Goal: Communication & Community: Answer question/provide support

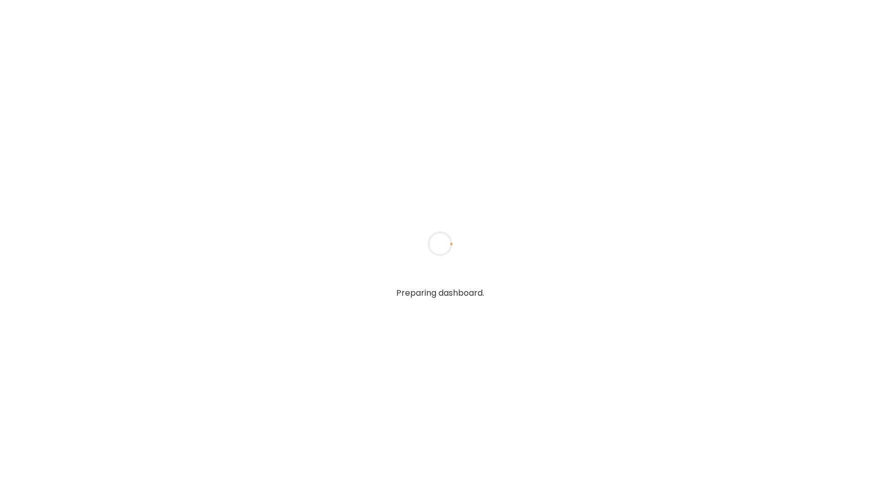
type input "**********"
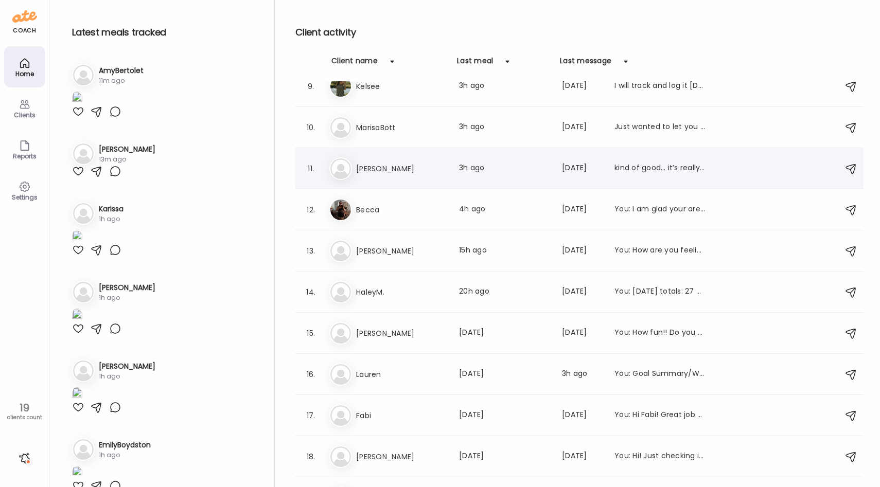
scroll to position [371, 0]
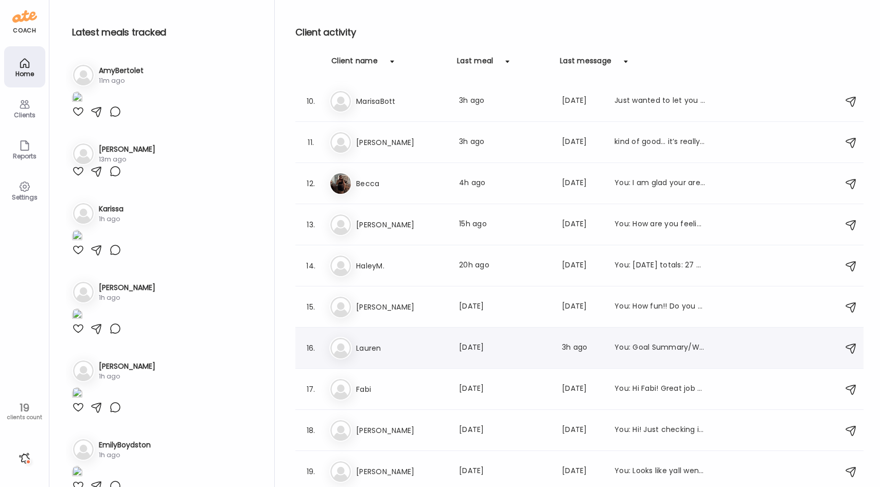
click at [409, 352] on h3 "Lauren" at bounding box center [401, 348] width 91 height 12
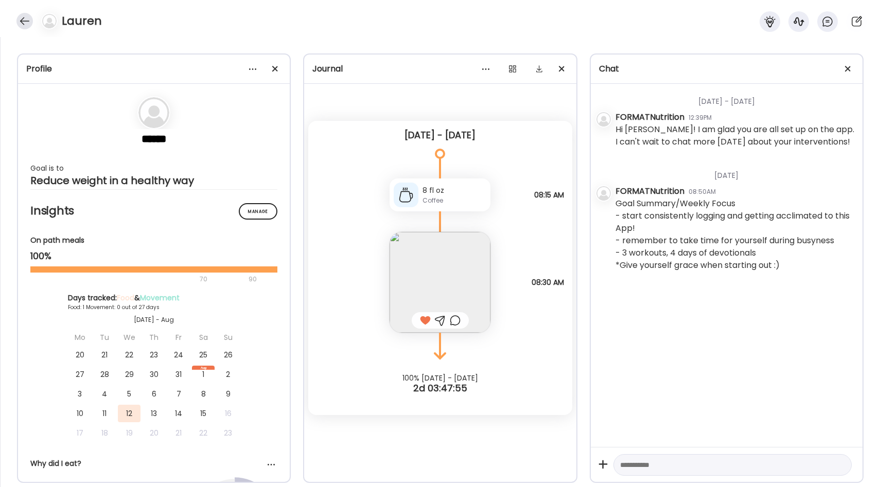
click at [26, 25] on div at bounding box center [24, 21] width 16 height 16
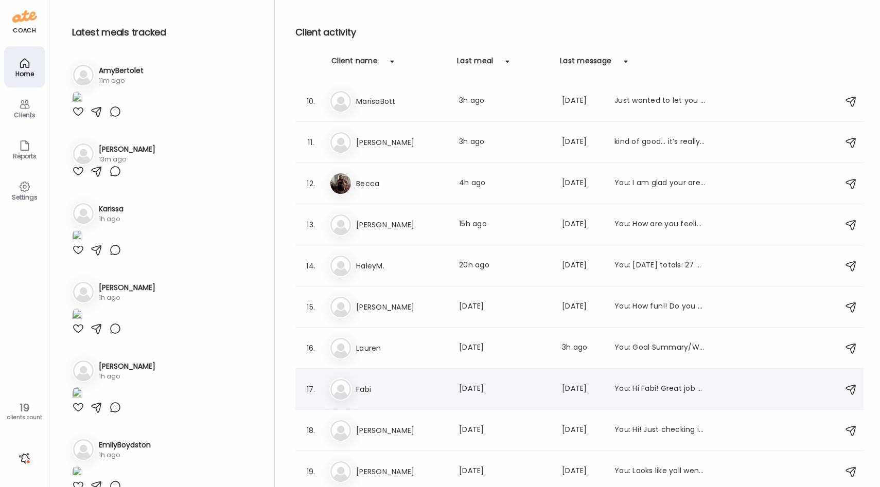
click at [390, 390] on h3 "Fabi" at bounding box center [401, 389] width 91 height 12
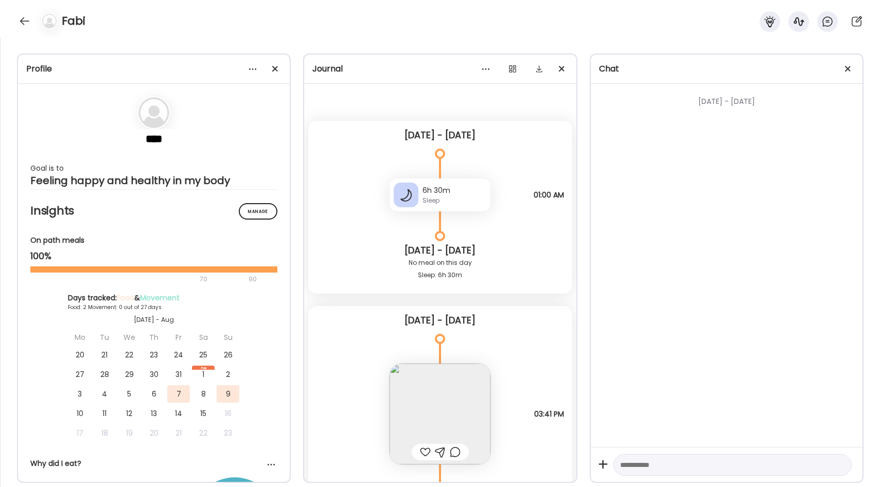
scroll to position [322, 0]
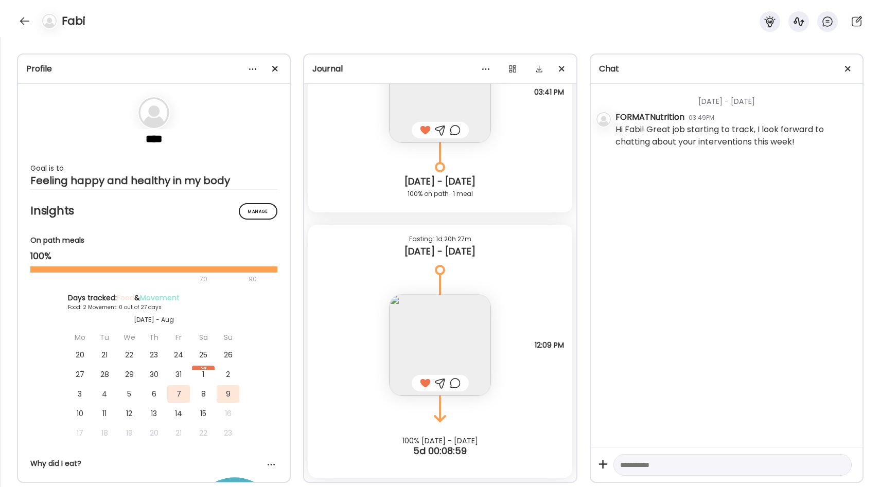
click at [420, 324] on img at bounding box center [439, 345] width 101 height 101
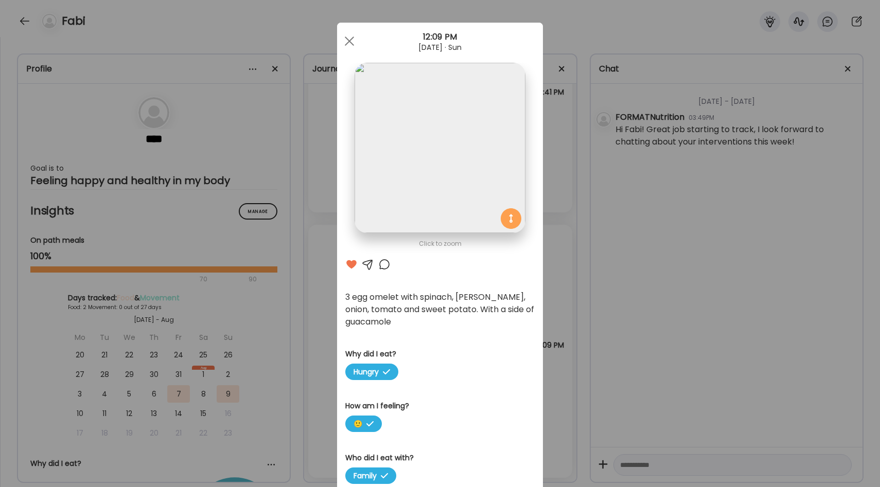
scroll to position [0, 0]
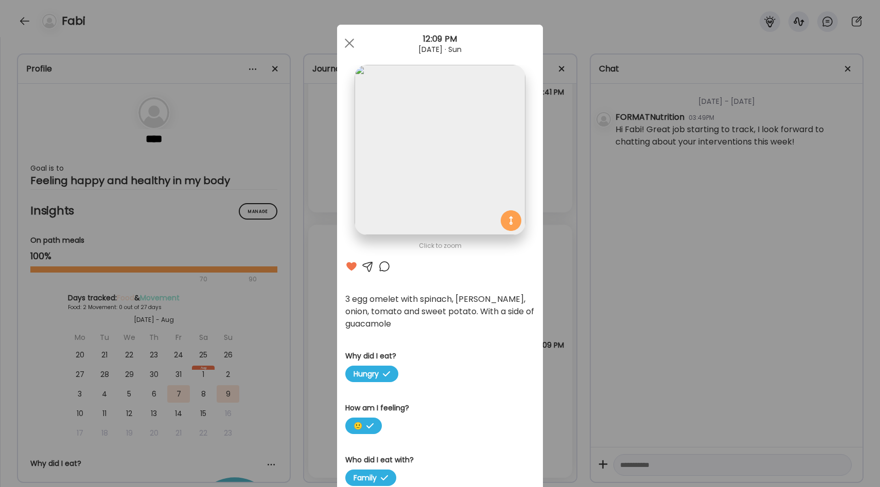
click at [331, 295] on div "Ate Coach Dashboard Wahoo! It’s official Take a moment to set up your Coach Pro…" at bounding box center [440, 243] width 880 height 487
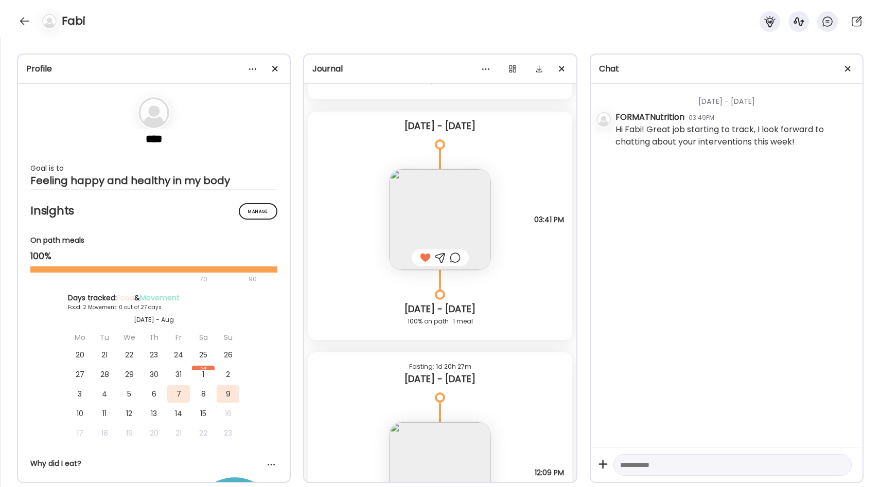
scroll to position [193, 0]
click at [472, 206] on img at bounding box center [439, 220] width 101 height 101
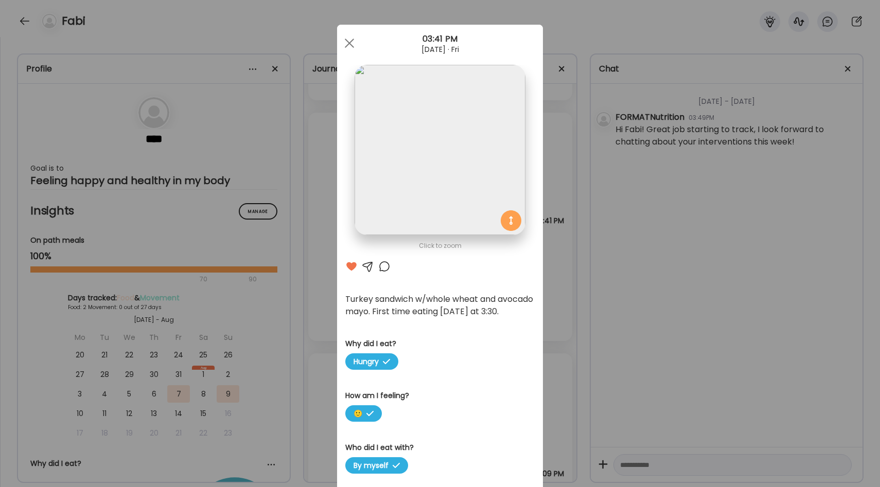
click at [547, 297] on div "Ate Coach Dashboard Wahoo! It’s official Take a moment to set up your Coach Pro…" at bounding box center [440, 243] width 880 height 487
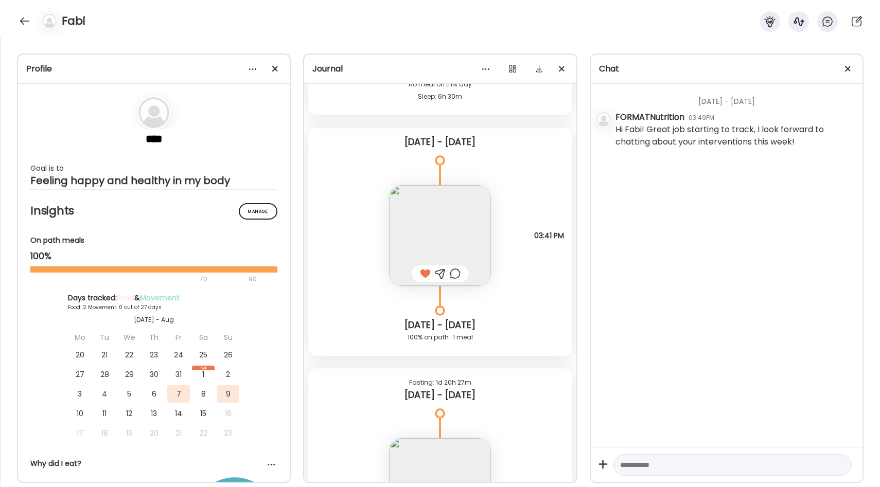
scroll to position [179, 0]
click at [473, 229] on img at bounding box center [439, 235] width 101 height 101
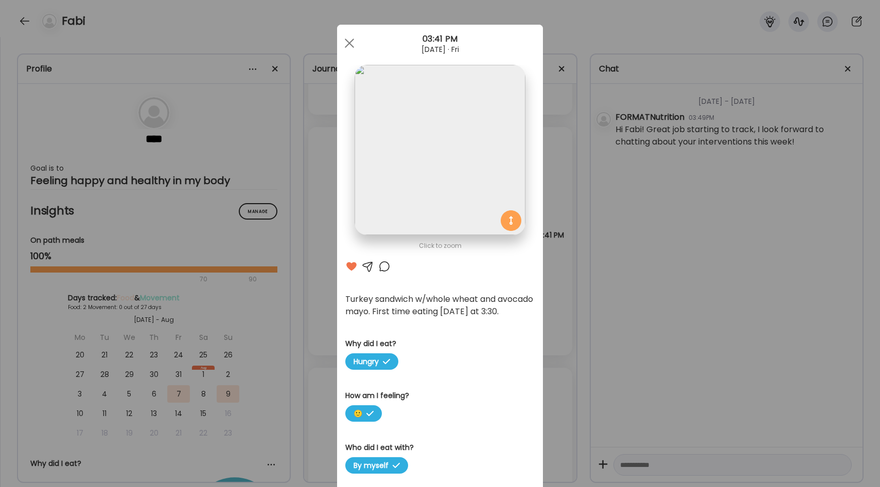
click at [548, 252] on div "Ate Coach Dashboard Wahoo! It’s official Take a moment to set up your Coach Pro…" at bounding box center [440, 243] width 880 height 487
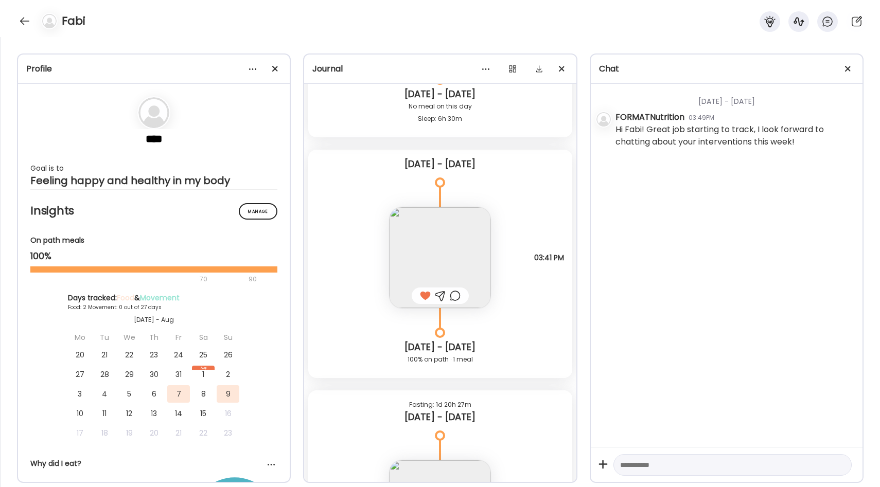
scroll to position [158, 0]
click at [19, 19] on div at bounding box center [24, 21] width 16 height 16
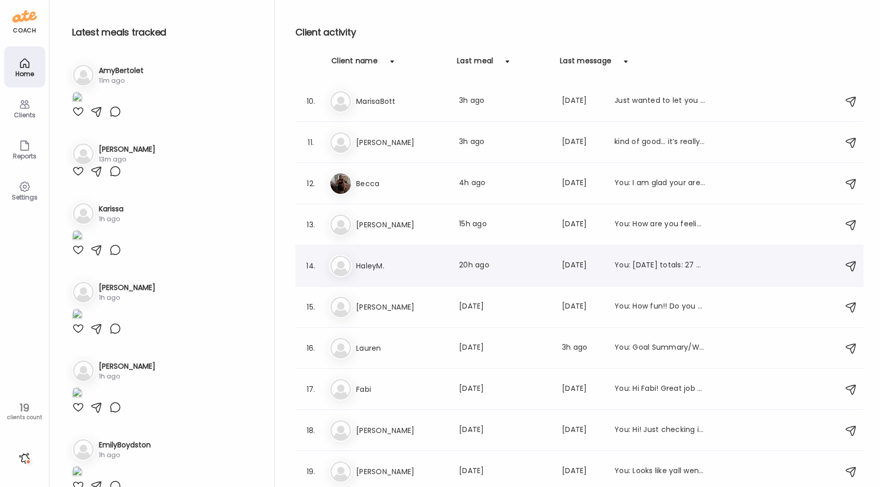
click at [384, 272] on div "Ha HaleyM. Last meal: 20h ago Last message: [DATE] You: [DATE] totals: 27 g fib…" at bounding box center [580, 266] width 503 height 23
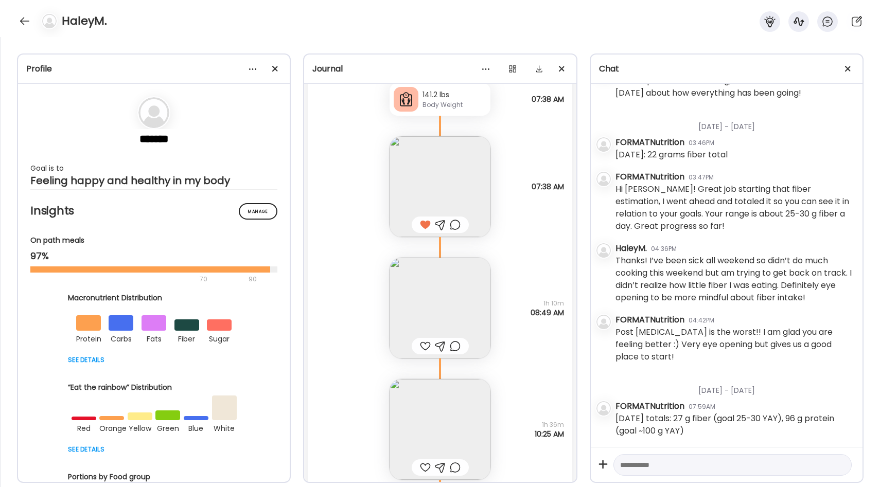
scroll to position [11211, 0]
click at [461, 193] on img at bounding box center [439, 185] width 101 height 101
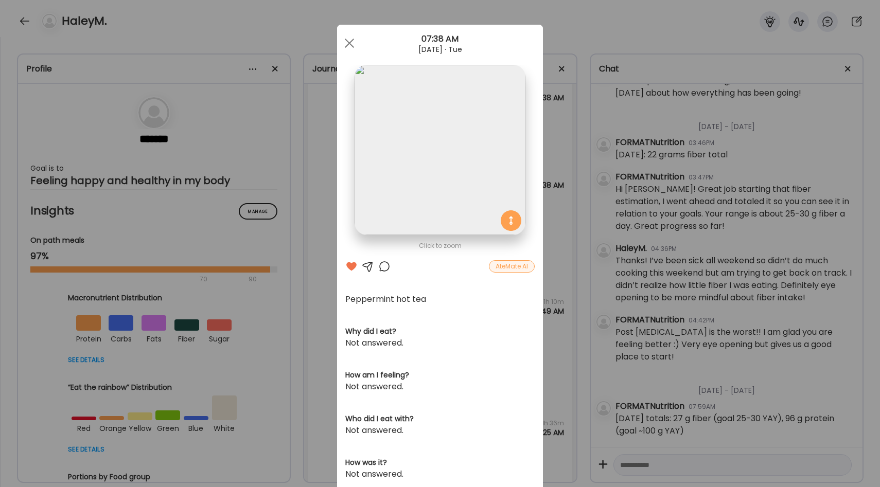
click at [554, 240] on div "Ate Coach Dashboard Wahoo! It’s official Take a moment to set up your Coach Pro…" at bounding box center [440, 243] width 880 height 487
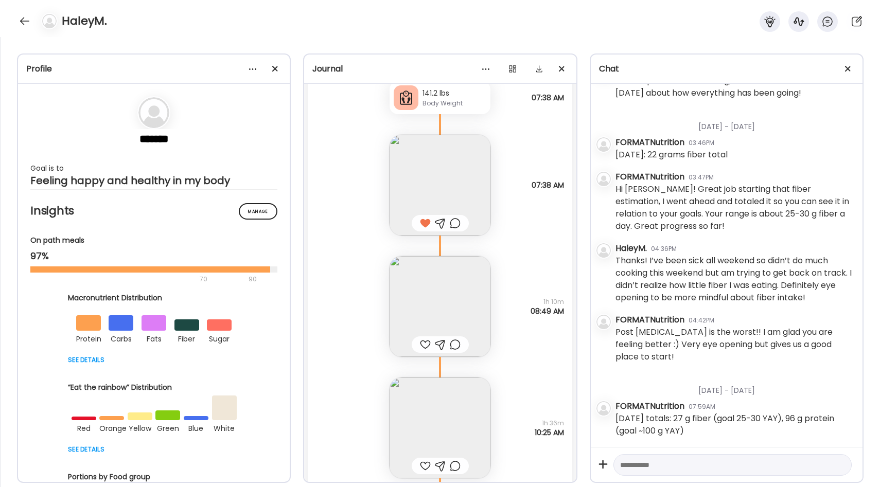
scroll to position [11265, 0]
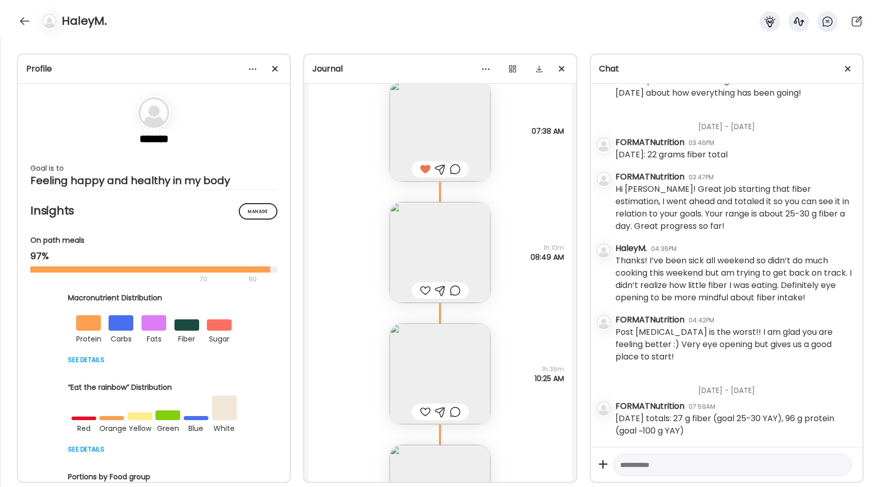
click at [457, 243] on img at bounding box center [439, 252] width 101 height 101
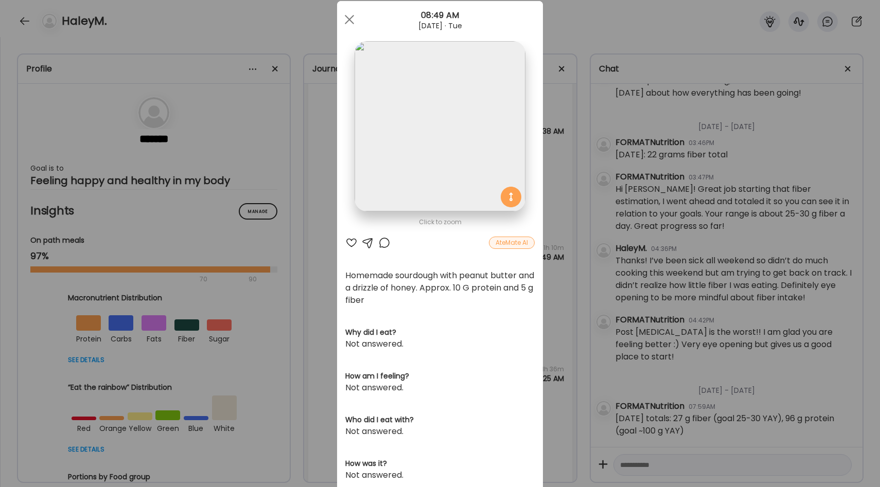
scroll to position [29, 0]
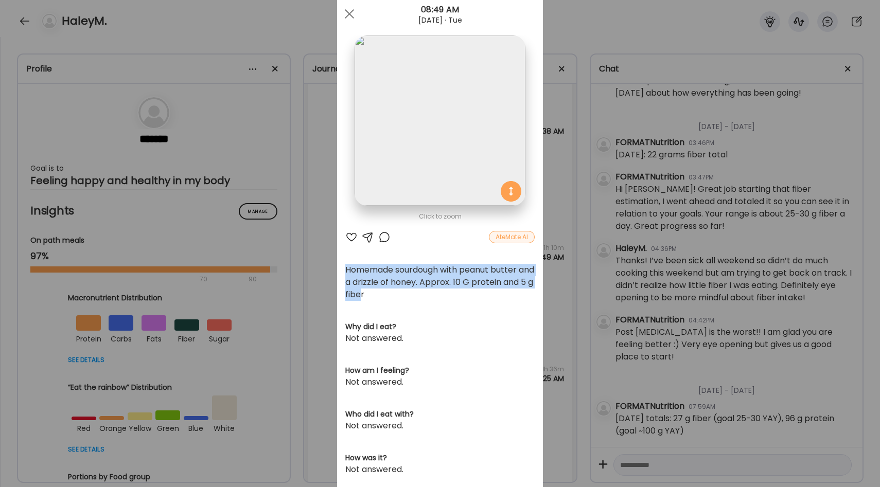
drag, startPoint x: 347, startPoint y: 270, endPoint x: 393, endPoint y: 296, distance: 52.6
click at [393, 296] on div "Homemade sourdough with peanut butter and a drizzle of honey. Approx. 10 G prot…" at bounding box center [439, 282] width 189 height 37
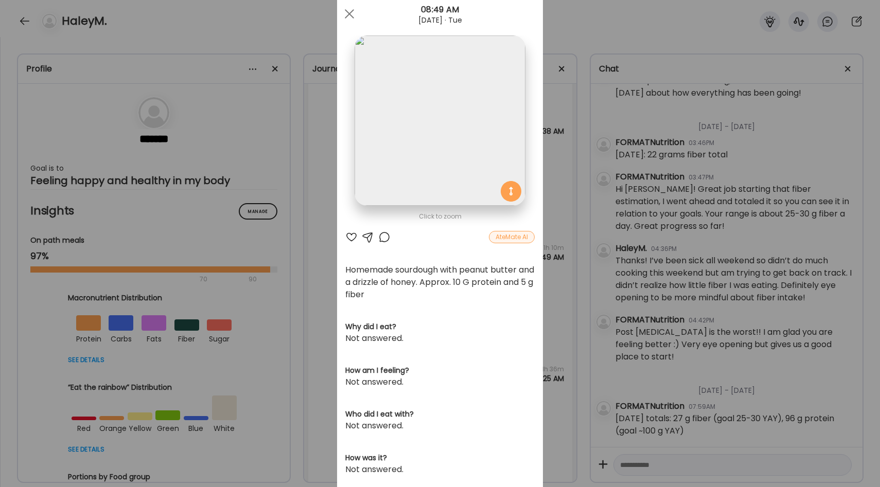
click at [419, 291] on div "Homemade sourdough with peanut butter and a drizzle of honey. Approx. 10 G prot…" at bounding box center [439, 282] width 189 height 37
click at [554, 251] on div "Ate Coach Dashboard Wahoo! It’s official Take a moment to set up your Coach Pro…" at bounding box center [440, 243] width 880 height 487
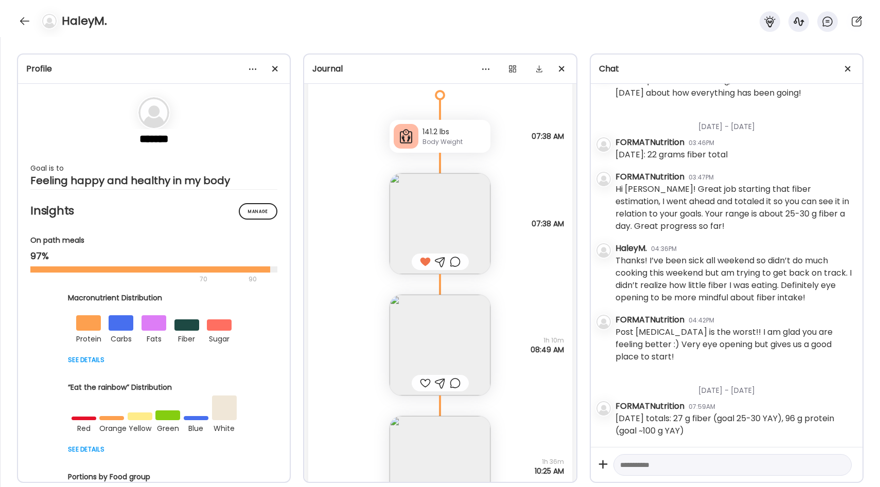
scroll to position [11174, 0]
click at [479, 324] on img at bounding box center [439, 344] width 101 height 101
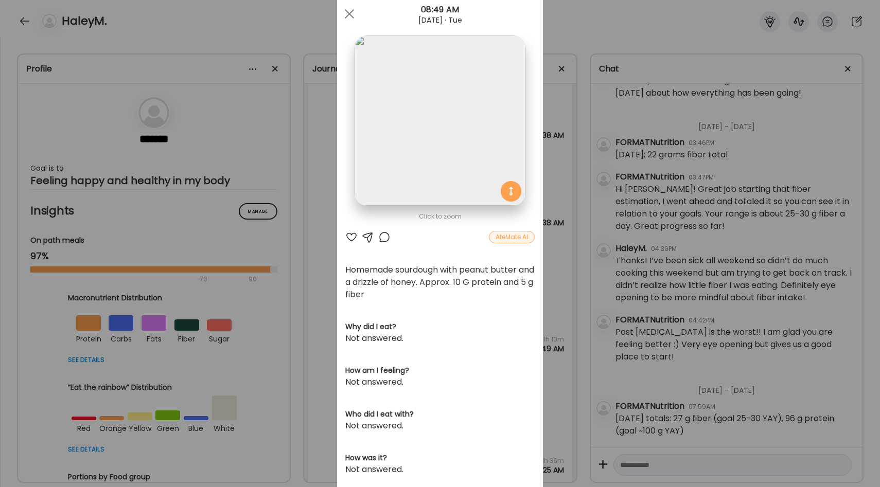
click at [554, 300] on div "Ate Coach Dashboard Wahoo! It’s official Take a moment to set up your Coach Pro…" at bounding box center [440, 243] width 880 height 487
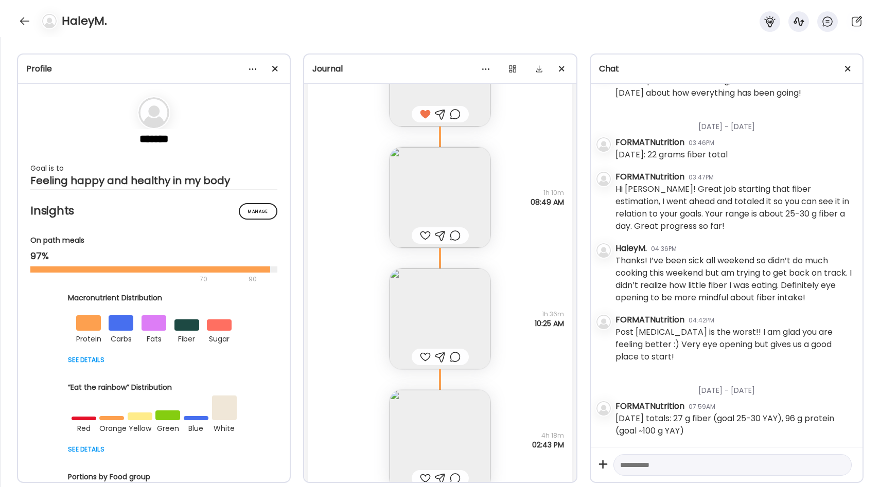
scroll to position [11342, 0]
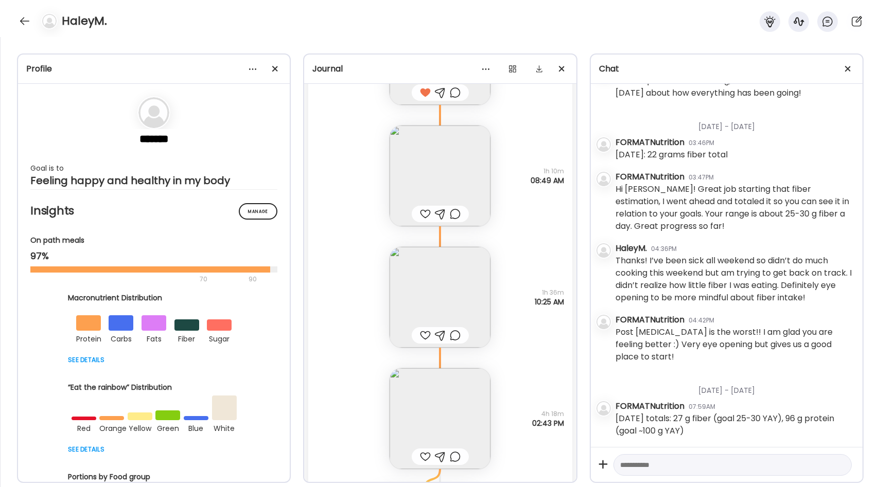
click at [670, 465] on textarea at bounding box center [723, 465] width 206 height 12
type textarea "*"
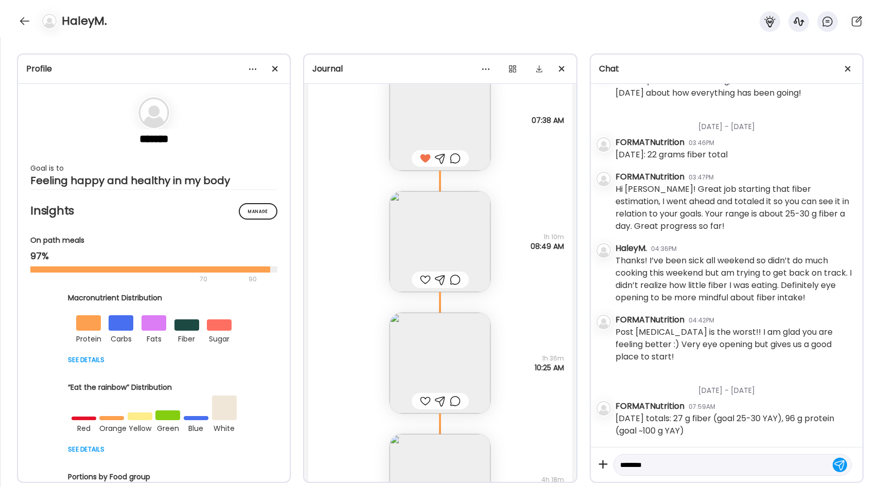
scroll to position [11274, 0]
click at [461, 375] on img at bounding box center [439, 365] width 101 height 101
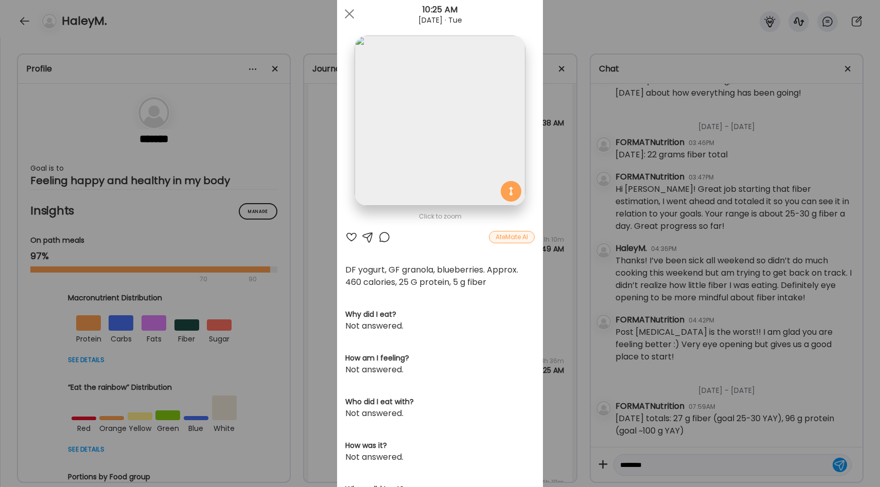
click at [549, 293] on div "Ate Coach Dashboard Wahoo! It’s official Take a moment to set up your Coach Pro…" at bounding box center [440, 243] width 880 height 487
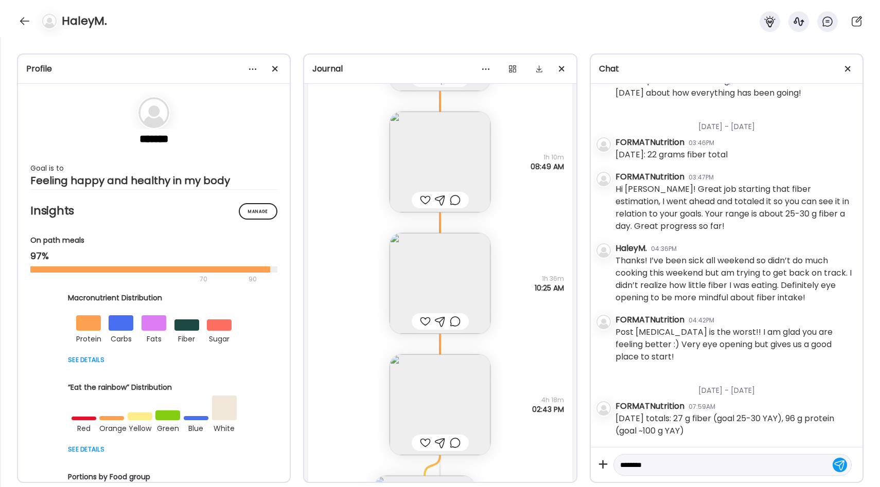
scroll to position [11357, 0]
click at [479, 278] on img at bounding box center [439, 282] width 101 height 101
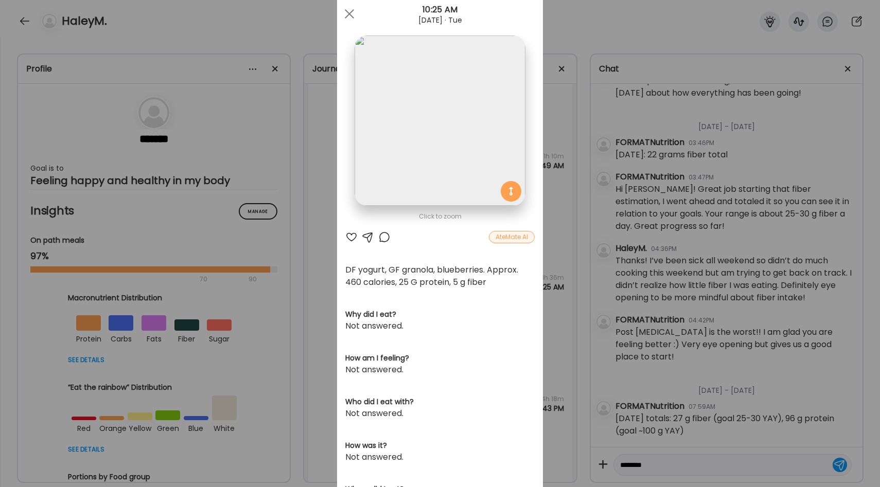
click at [551, 300] on div "Ate Coach Dashboard Wahoo! It’s official Take a moment to set up your Coach Pro…" at bounding box center [440, 243] width 880 height 487
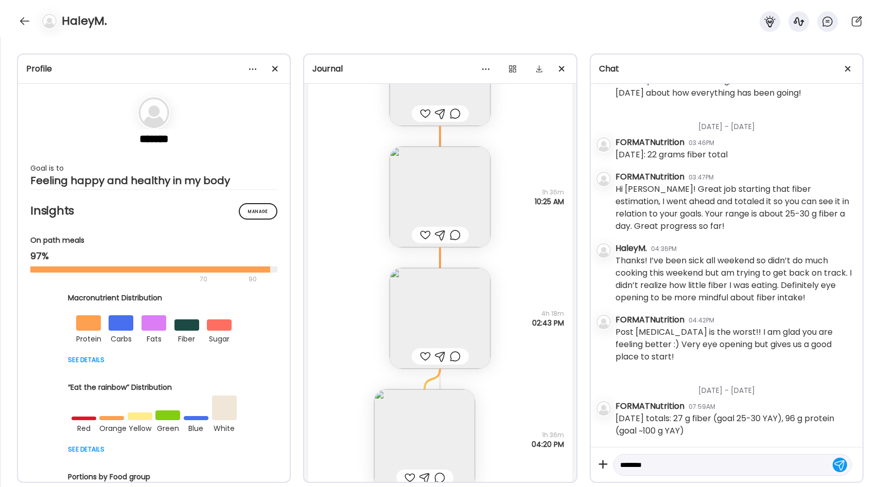
scroll to position [11444, 0]
click at [467, 305] on img at bounding box center [439, 316] width 101 height 101
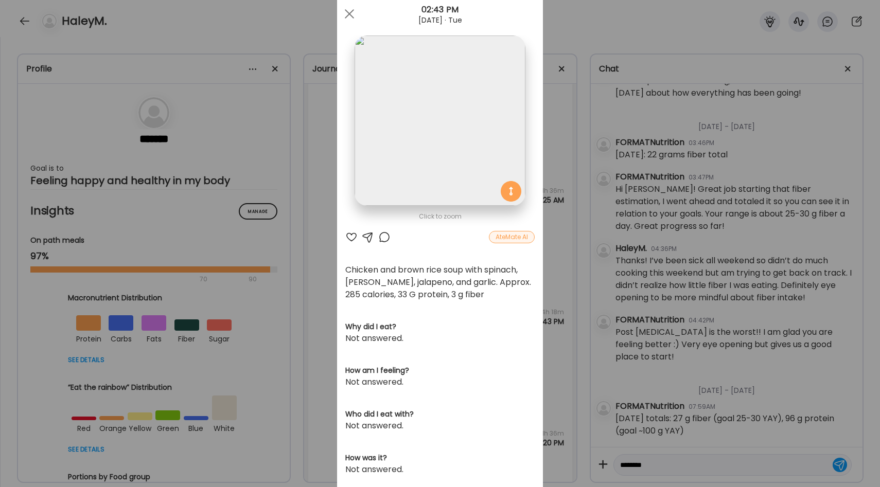
click at [564, 274] on div "Ate Coach Dashboard Wahoo! It’s official Take a moment to set up your Coach Pro…" at bounding box center [440, 243] width 880 height 487
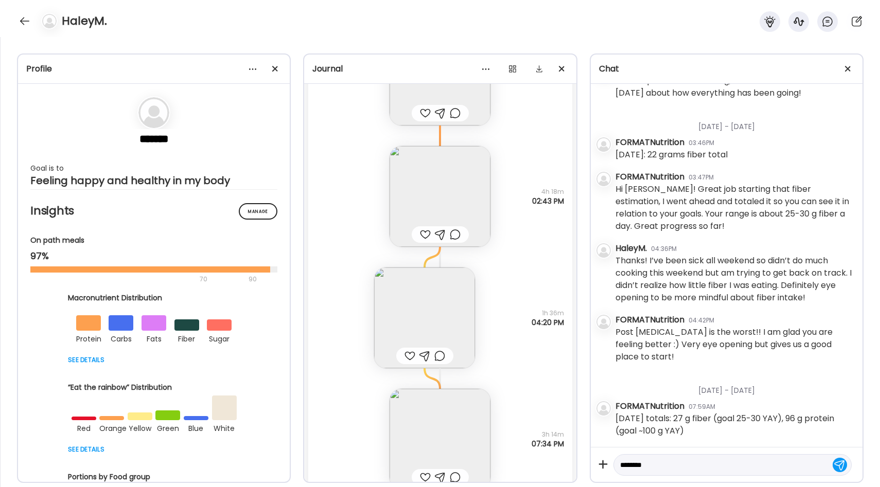
scroll to position [11571, 0]
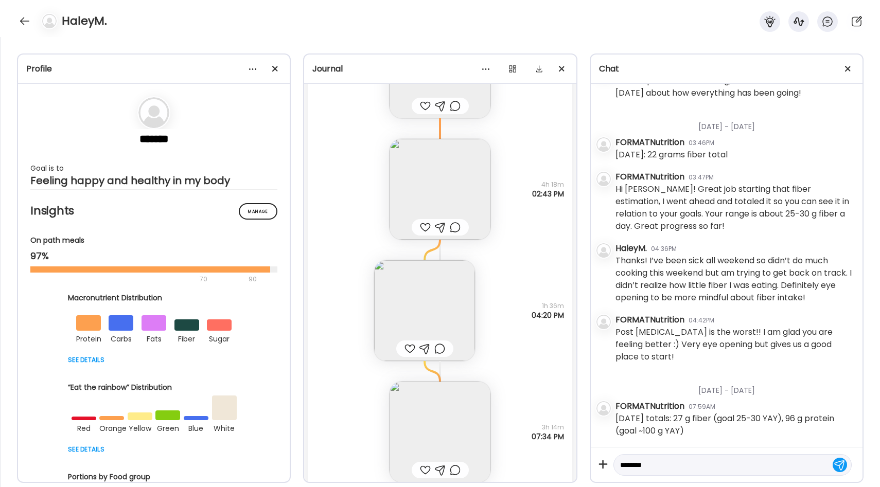
click at [438, 305] on img at bounding box center [424, 310] width 101 height 101
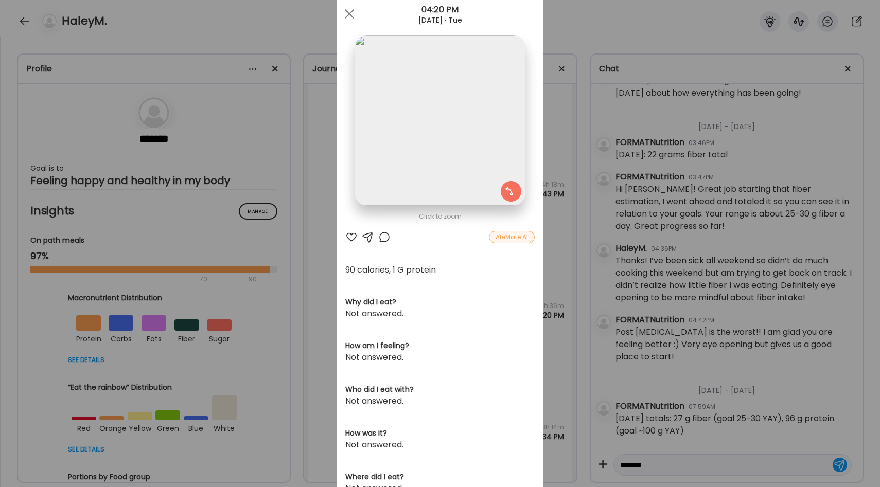
click at [551, 295] on div "Ate Coach Dashboard Wahoo! It’s official Take a moment to set up your Coach Pro…" at bounding box center [440, 243] width 880 height 487
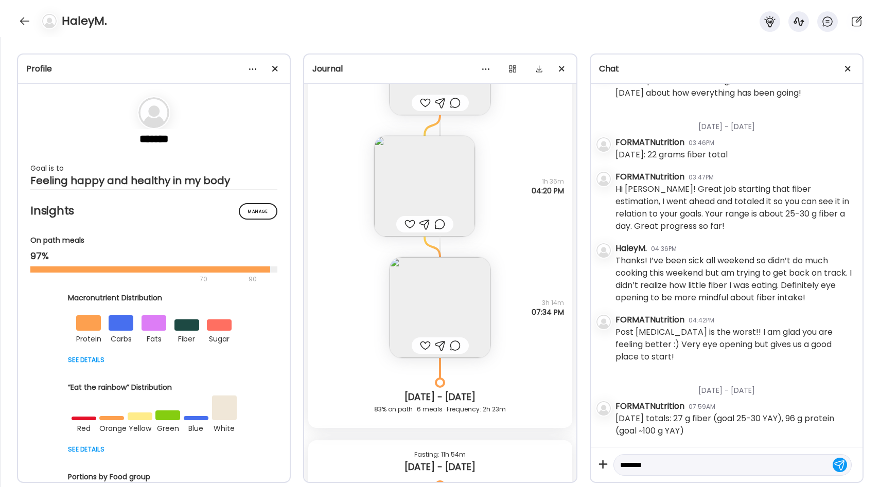
scroll to position [11697, 0]
click at [472, 298] on img at bounding box center [439, 306] width 101 height 101
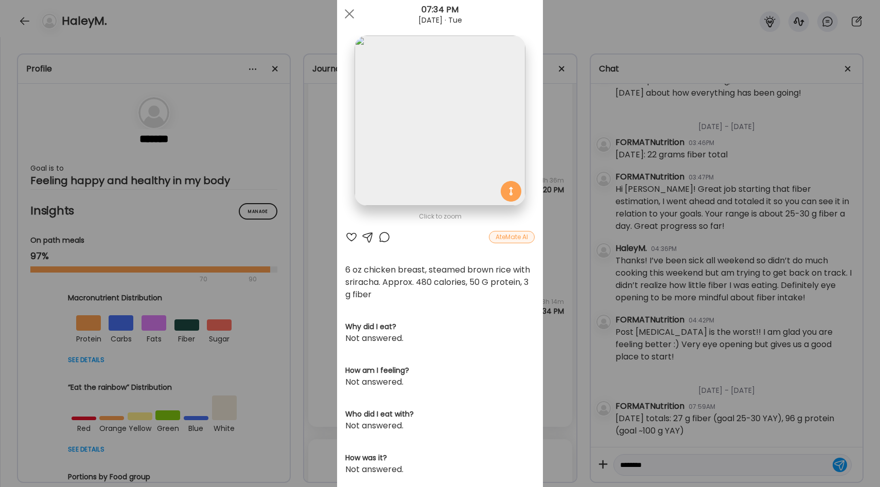
click at [566, 301] on div "Ate Coach Dashboard Wahoo! It’s official Take a moment to set up your Coach Pro…" at bounding box center [440, 243] width 880 height 487
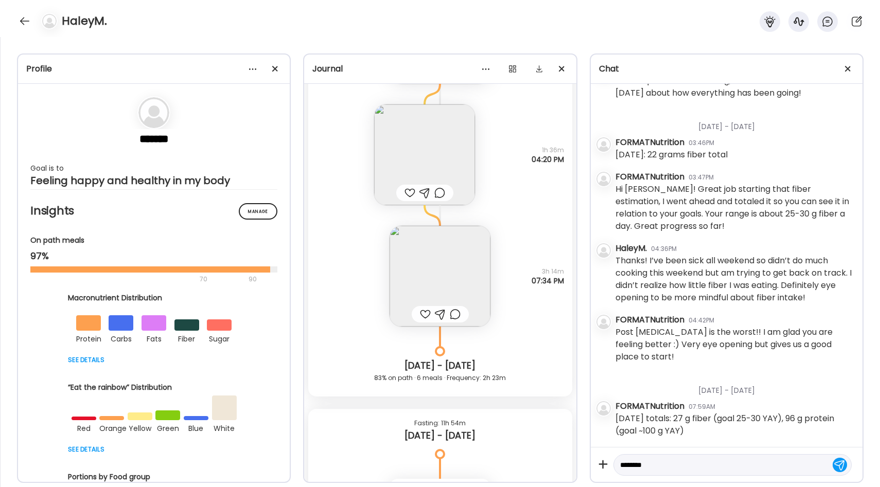
scroll to position [11732, 0]
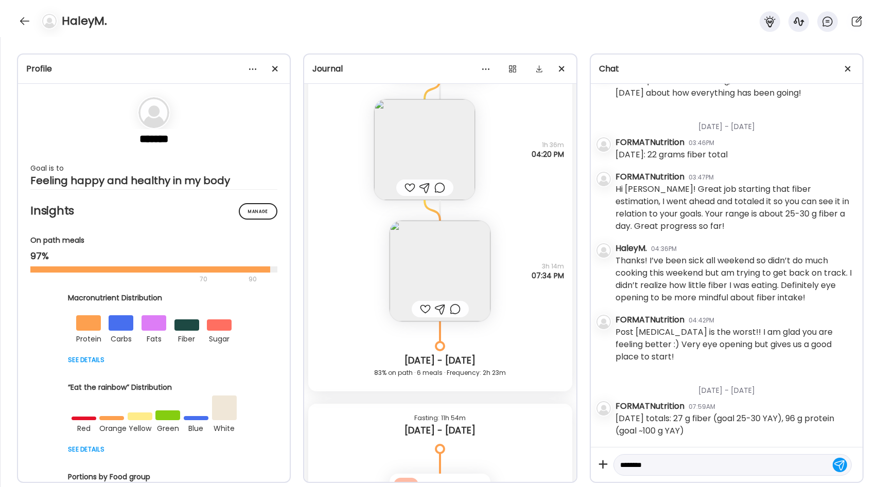
click at [649, 461] on textarea "*******" at bounding box center [723, 465] width 206 height 12
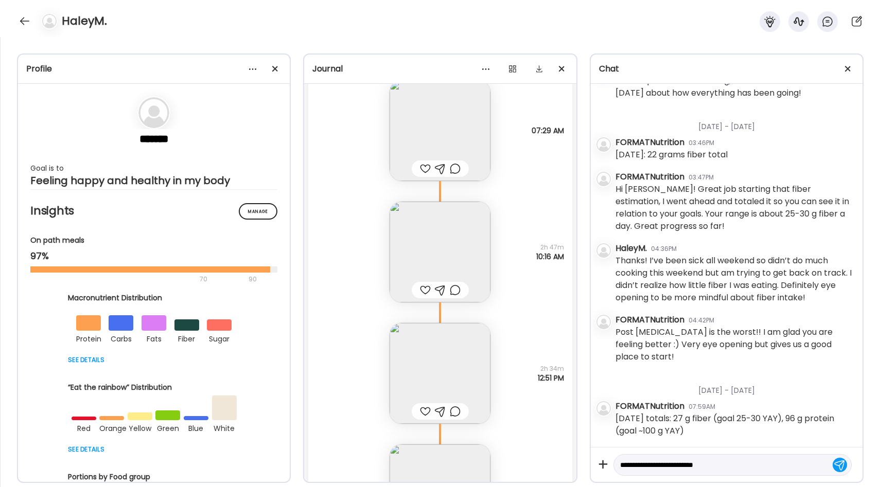
scroll to position [12191, 0]
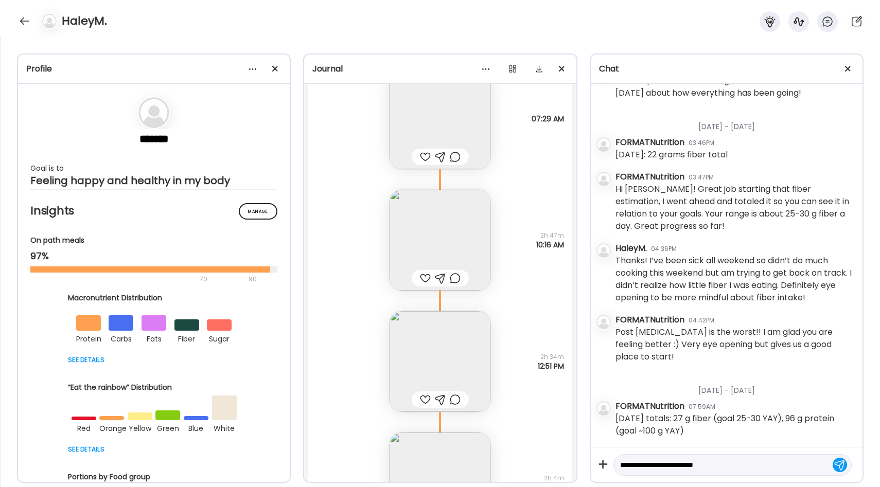
click at [461, 217] on img at bounding box center [439, 240] width 101 height 101
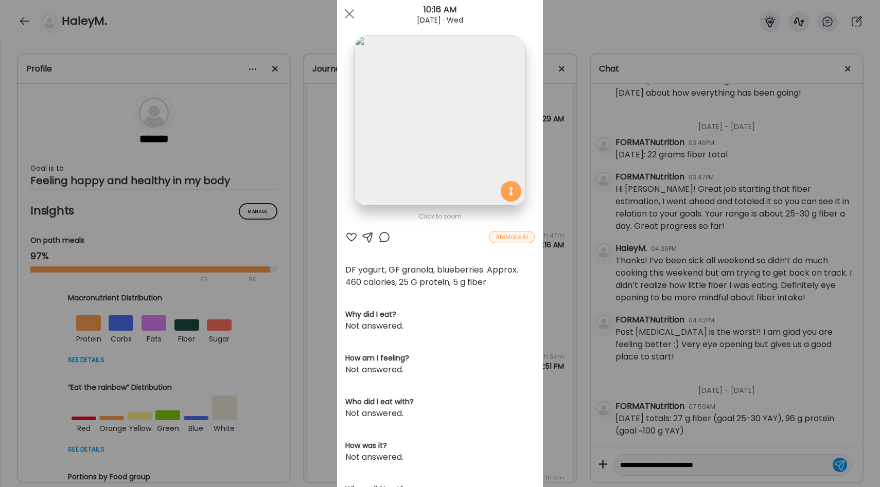
click at [558, 268] on div "Ate Coach Dashboard Wahoo! It’s official Take a moment to set up your Coach Pro…" at bounding box center [440, 243] width 880 height 487
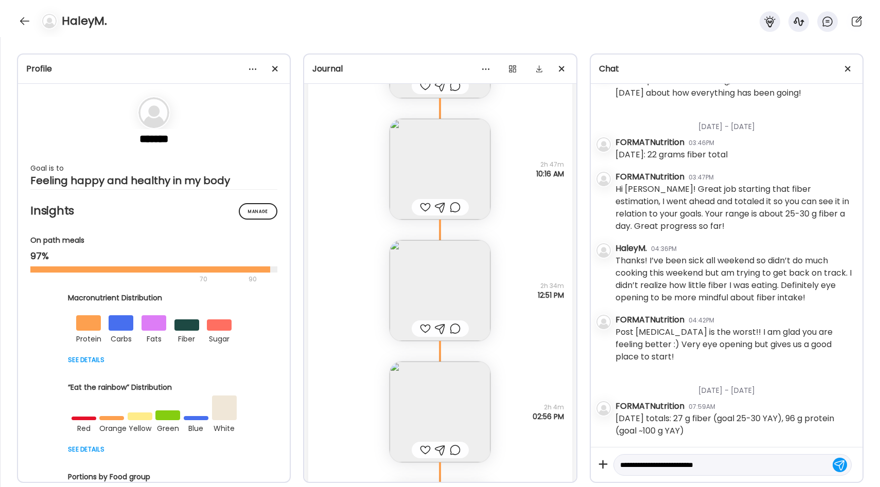
scroll to position [12273, 0]
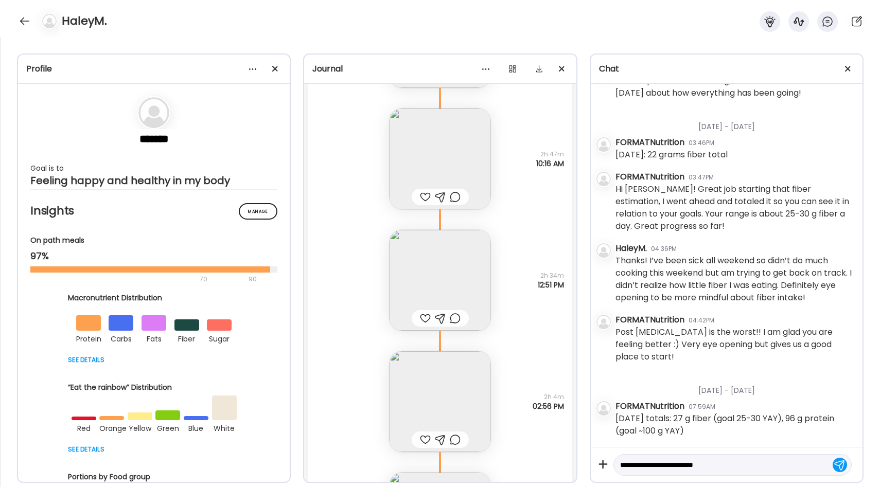
click at [466, 279] on img at bounding box center [439, 280] width 101 height 101
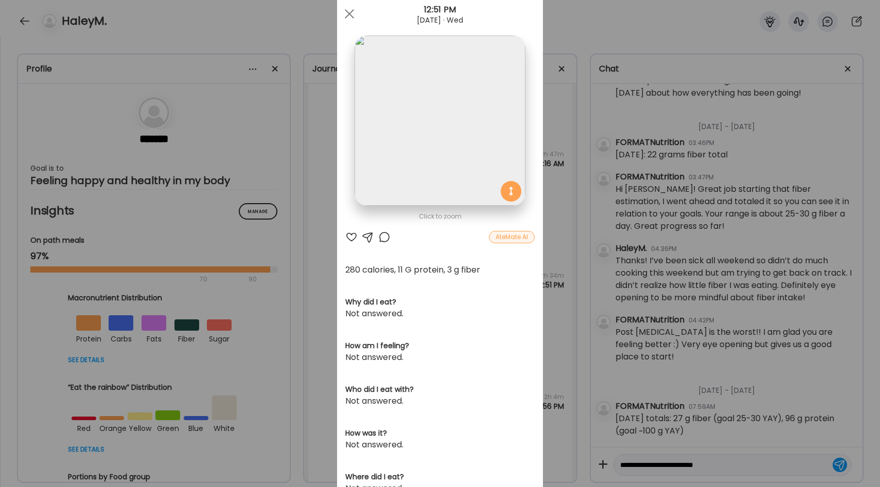
click at [565, 276] on div "Ate Coach Dashboard Wahoo! It’s official Take a moment to set up your Coach Pro…" at bounding box center [440, 243] width 880 height 487
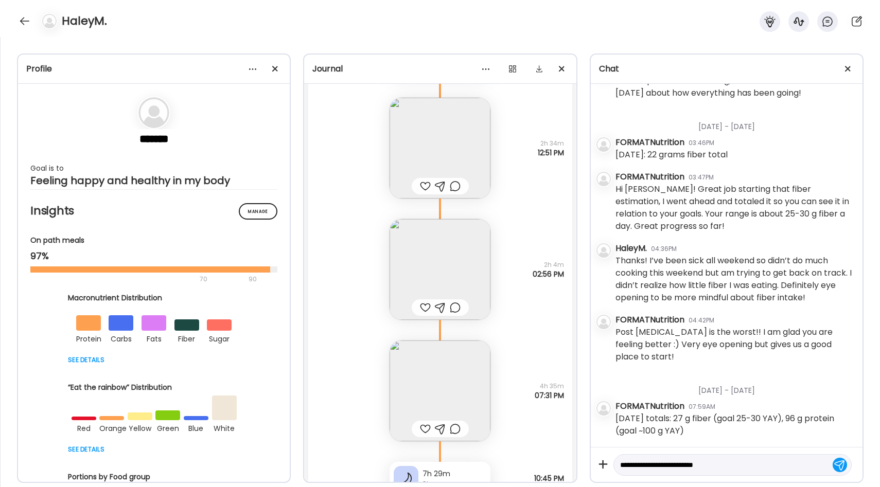
scroll to position [12421, 0]
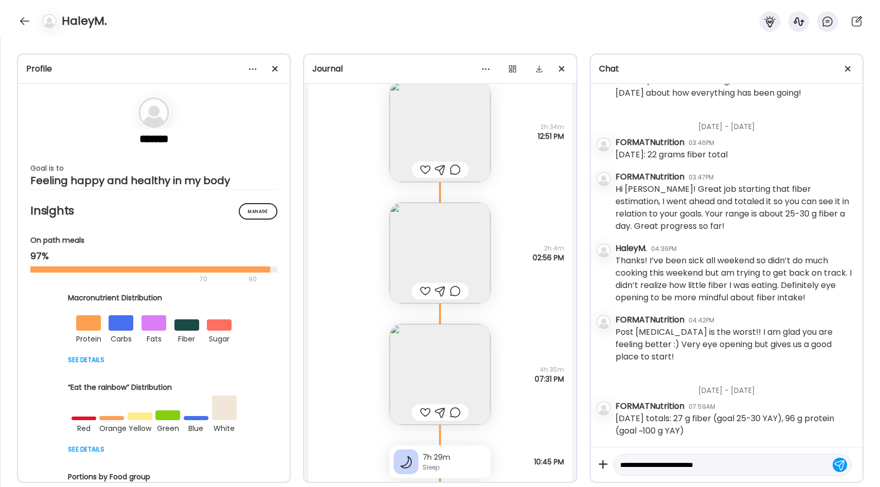
click at [461, 251] on img at bounding box center [439, 253] width 101 height 101
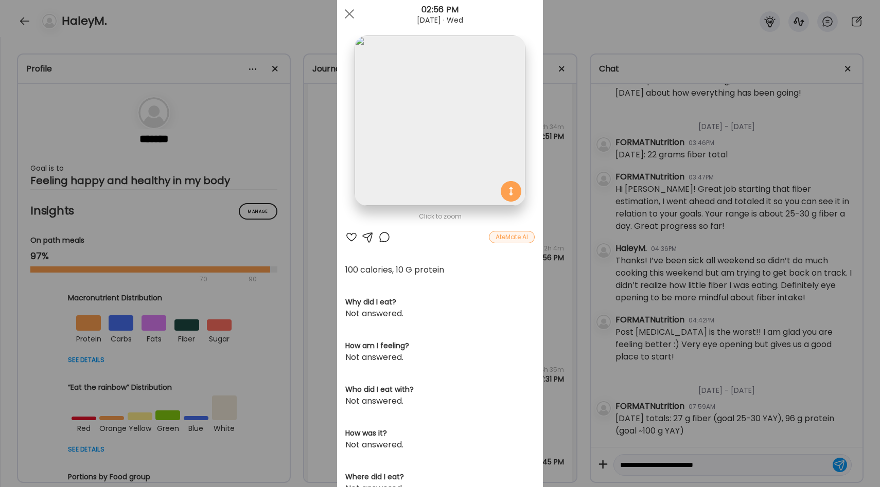
click at [556, 280] on div "Ate Coach Dashboard Wahoo! It’s official Take a moment to set up your Coach Pro…" at bounding box center [440, 243] width 880 height 487
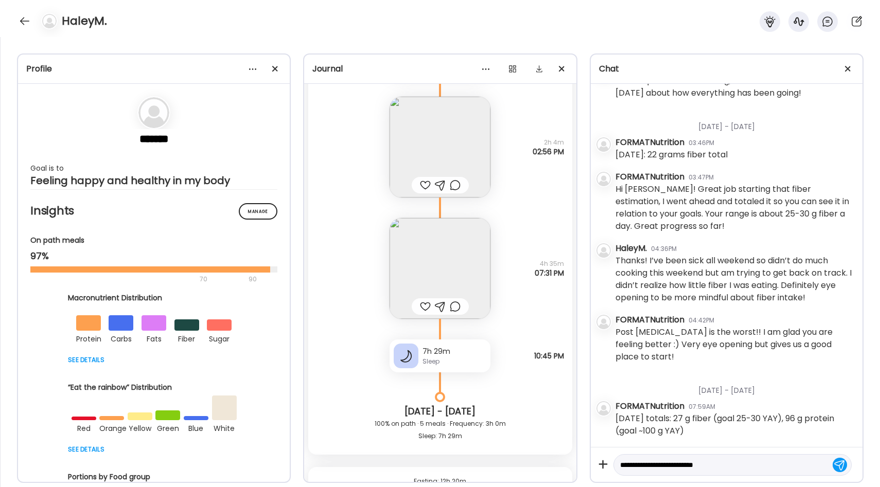
scroll to position [12536, 0]
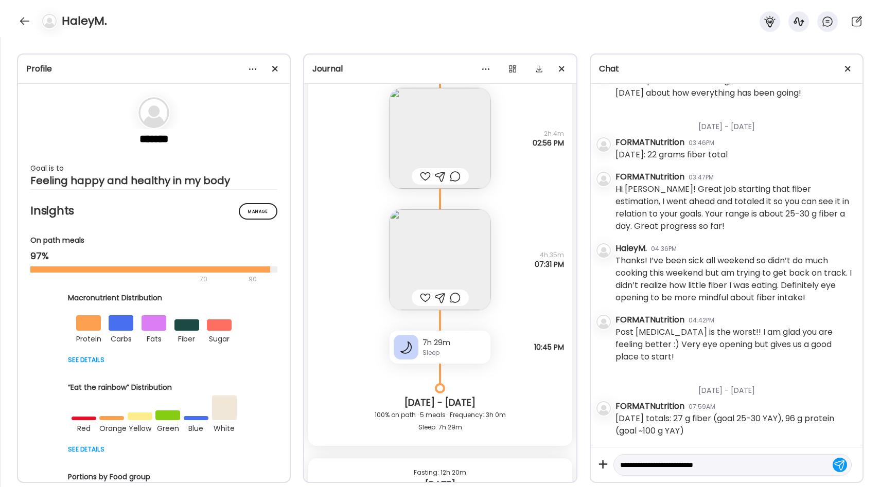
click at [474, 254] on img at bounding box center [439, 259] width 101 height 101
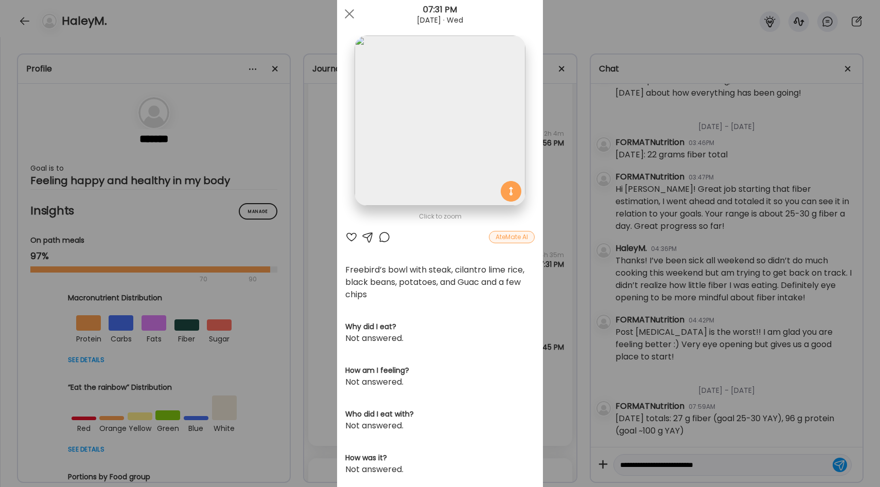
click at [555, 285] on div "Ate Coach Dashboard Wahoo! It’s official Take a moment to set up your Coach Pro…" at bounding box center [440, 243] width 880 height 487
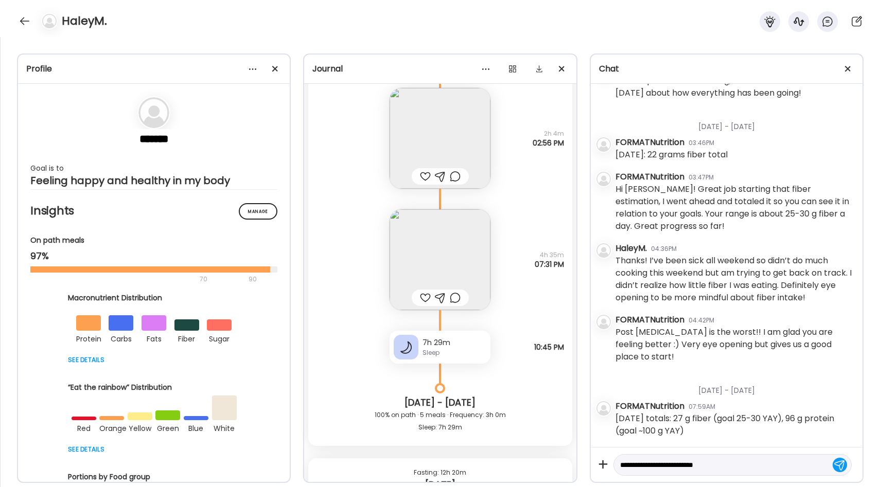
scroll to position [12547, 0]
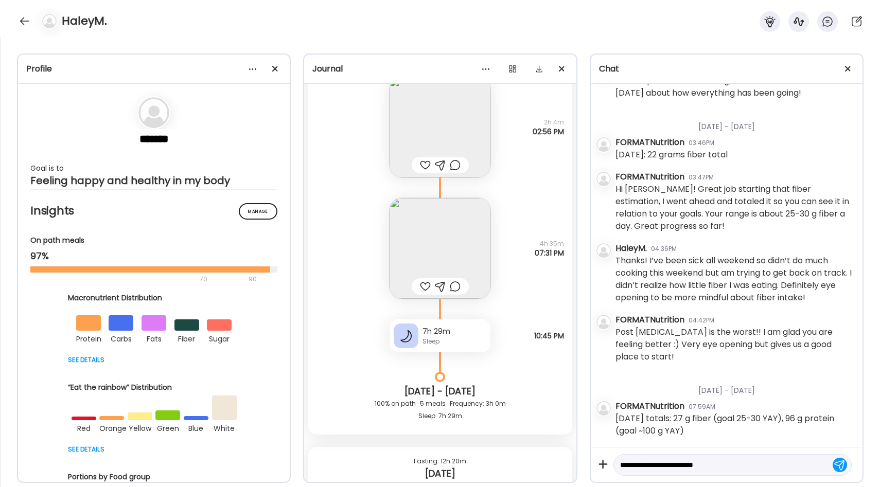
click at [711, 468] on textarea "**********" at bounding box center [723, 465] width 206 height 12
click at [725, 466] on textarea "**********" at bounding box center [723, 465] width 206 height 12
click at [745, 466] on textarea "**********" at bounding box center [723, 465] width 206 height 12
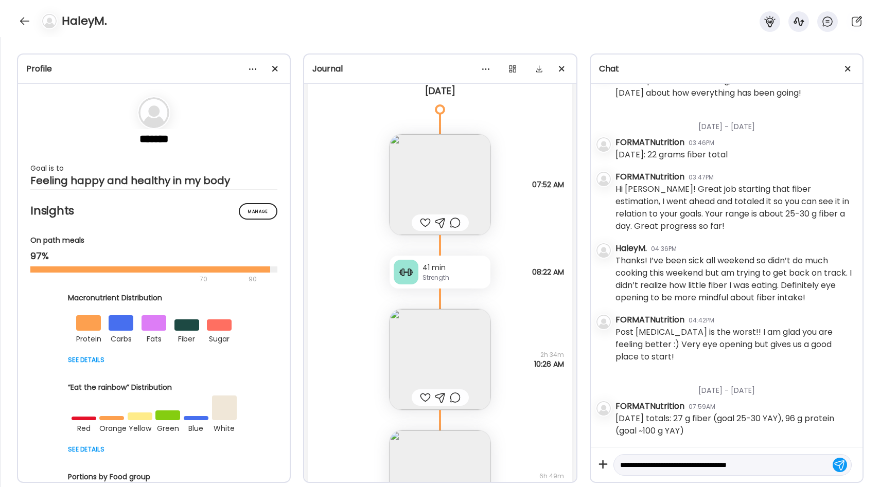
scroll to position [12953, 0]
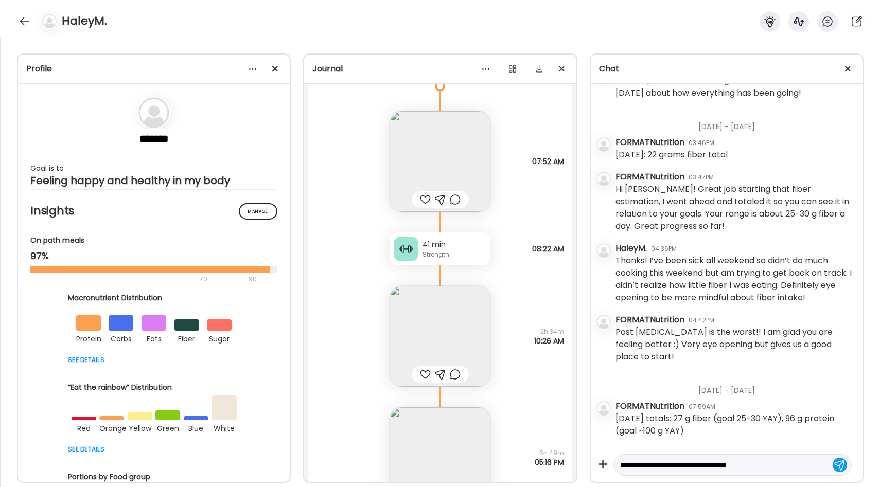
click at [465, 313] on img at bounding box center [439, 336] width 101 height 101
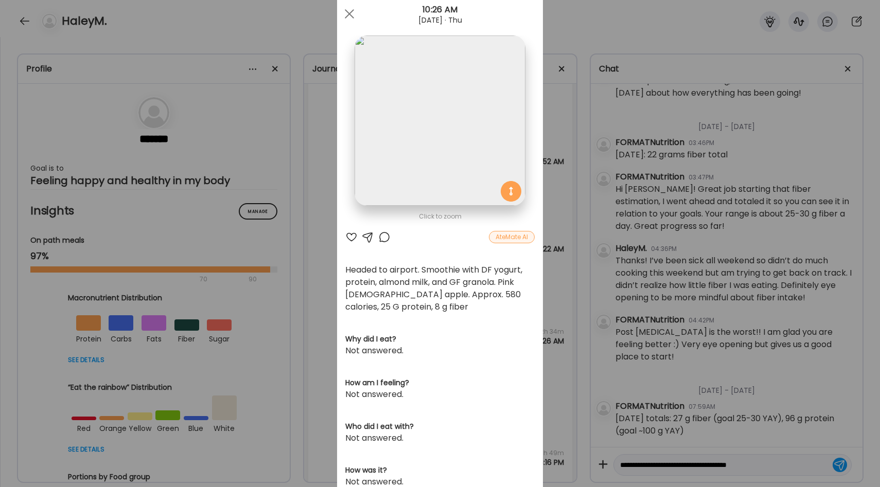
click at [549, 274] on div "Ate Coach Dashboard Wahoo! It’s official Take a moment to set up your Coach Pro…" at bounding box center [440, 243] width 880 height 487
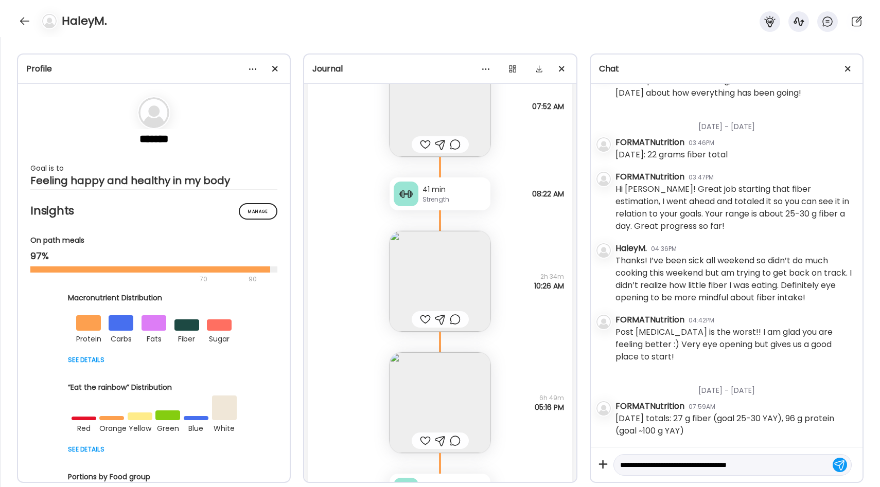
scroll to position [13029, 0]
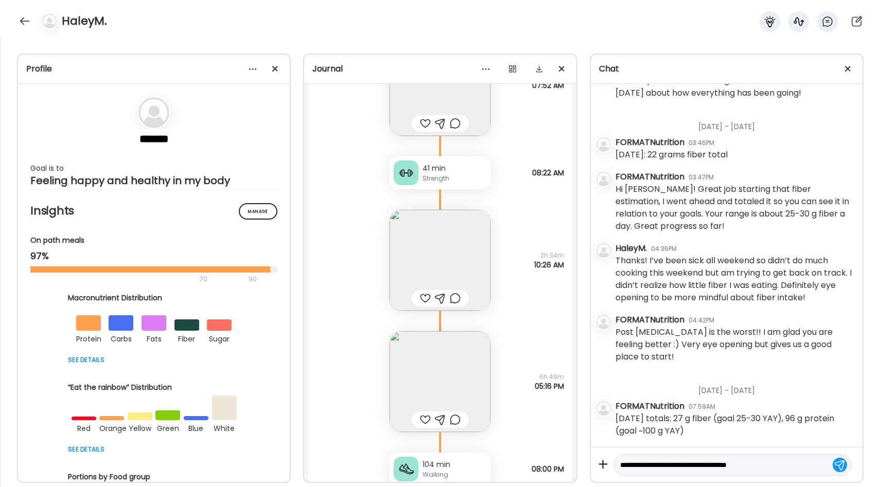
click at [470, 269] on img at bounding box center [439, 260] width 101 height 101
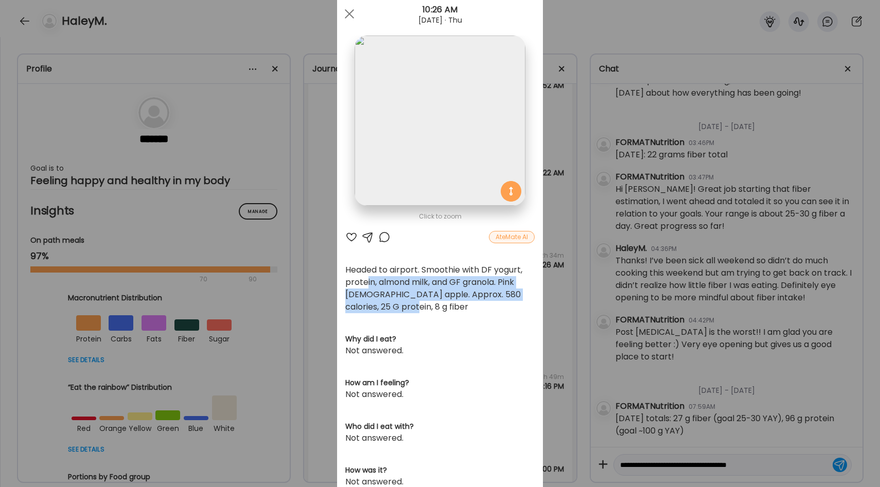
drag, startPoint x: 382, startPoint y: 307, endPoint x: 367, endPoint y: 279, distance: 31.5
click at [367, 279] on div "Headed to airport. Smoothie with DF yogurt, protein, almond milk, and GF granol…" at bounding box center [439, 288] width 189 height 49
drag, startPoint x: 345, startPoint y: 269, endPoint x: 399, endPoint y: 314, distance: 70.5
click at [399, 314] on div "Click to zoom AteMate AI Headed to airport. Smoothie with DF yogurt, protein, a…" at bounding box center [440, 317] width 206 height 645
click at [549, 277] on div "Ate Coach Dashboard Wahoo! It’s official Take a moment to set up your Coach Pro…" at bounding box center [440, 243] width 880 height 487
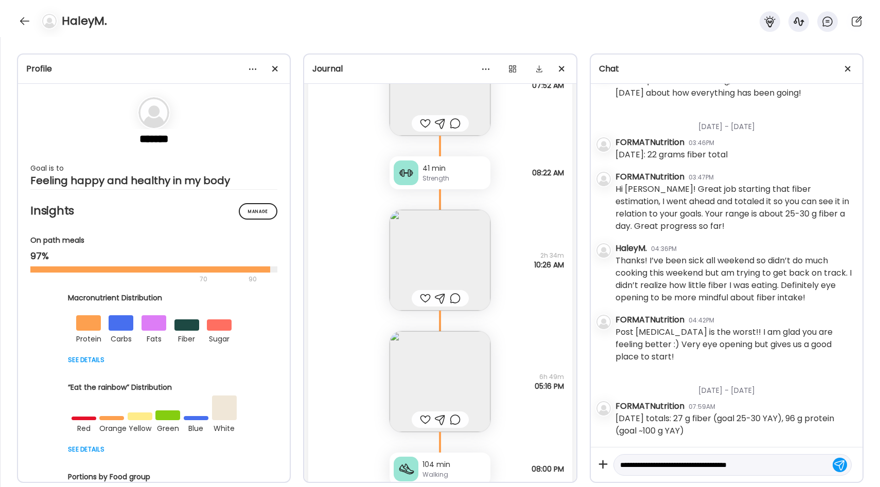
scroll to position [13069, 0]
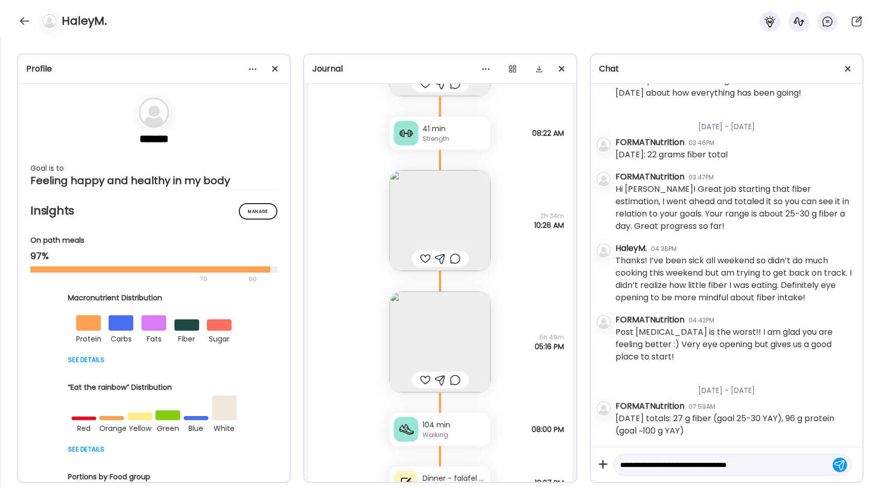
click at [474, 208] on img at bounding box center [439, 220] width 101 height 101
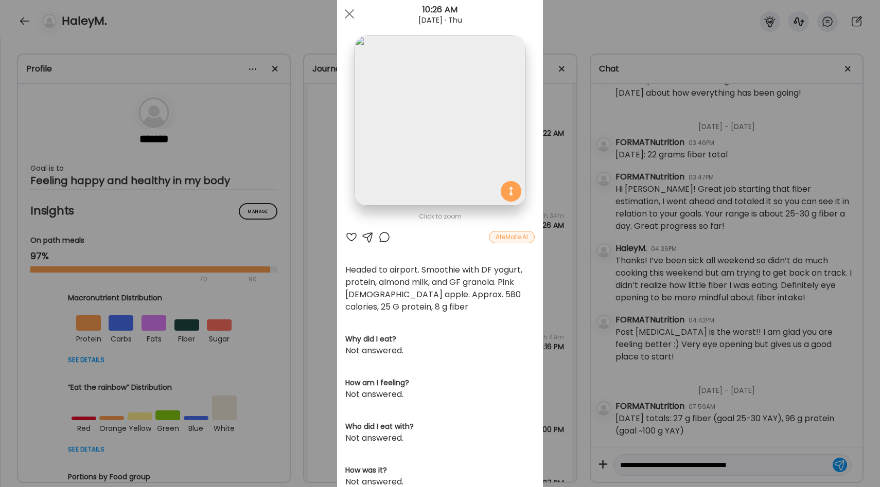
click at [553, 236] on div "Ate Coach Dashboard Wahoo! It’s official Take a moment to set up your Coach Pro…" at bounding box center [440, 243] width 880 height 487
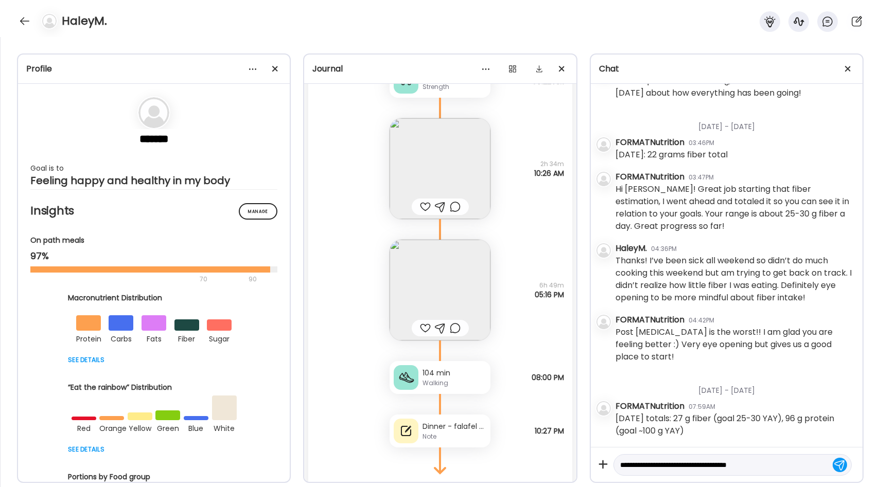
scroll to position [13127, 0]
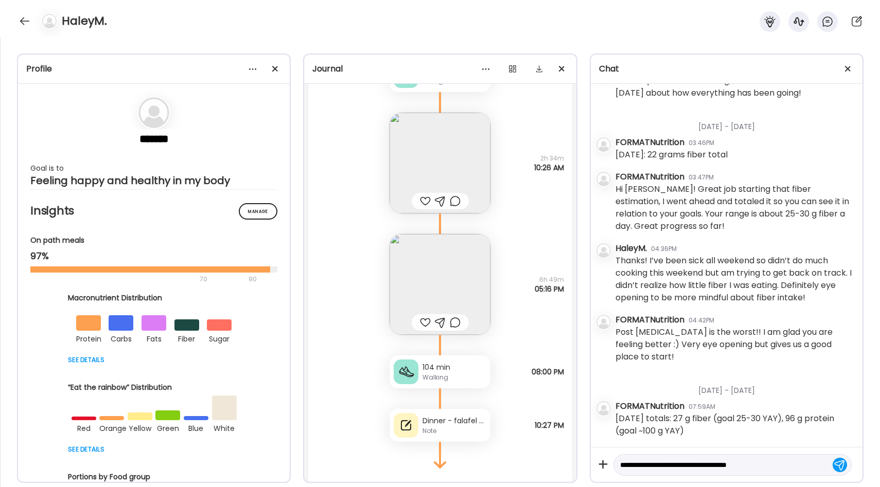
click at [454, 273] on img at bounding box center [439, 284] width 101 height 101
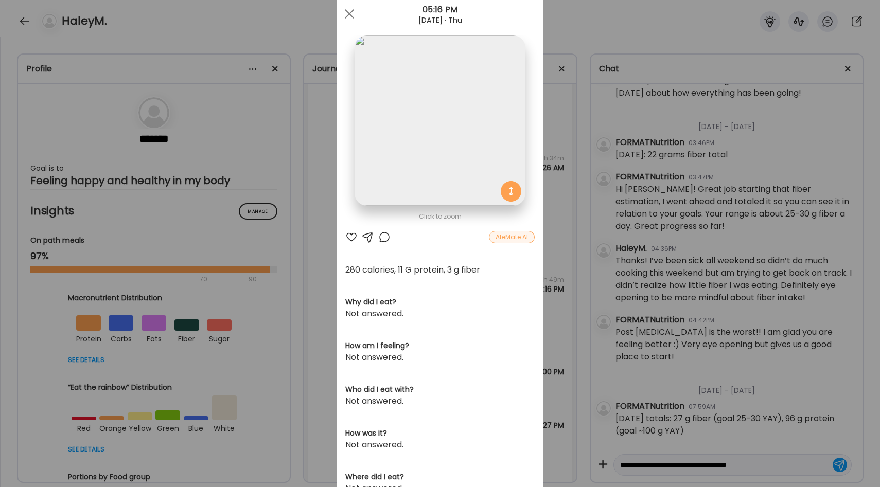
click at [558, 282] on div "Ate Coach Dashboard Wahoo! It’s official Take a moment to set up your Coach Pro…" at bounding box center [440, 243] width 880 height 487
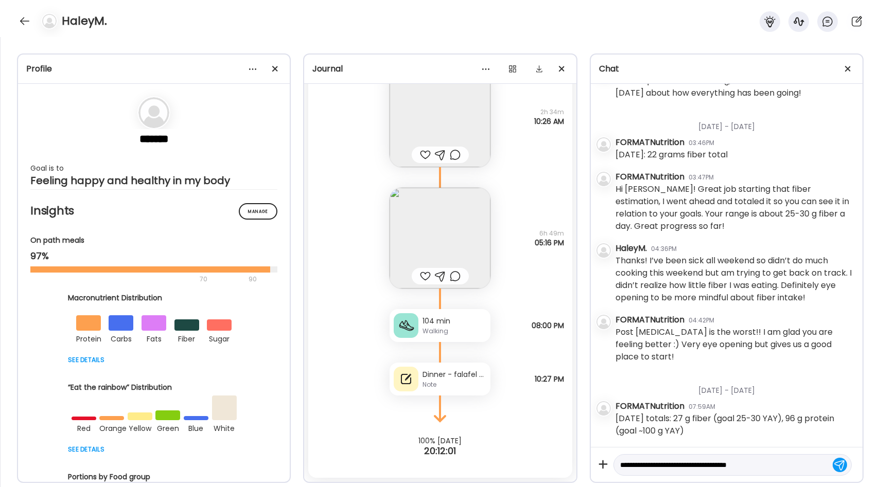
scroll to position [13149, 0]
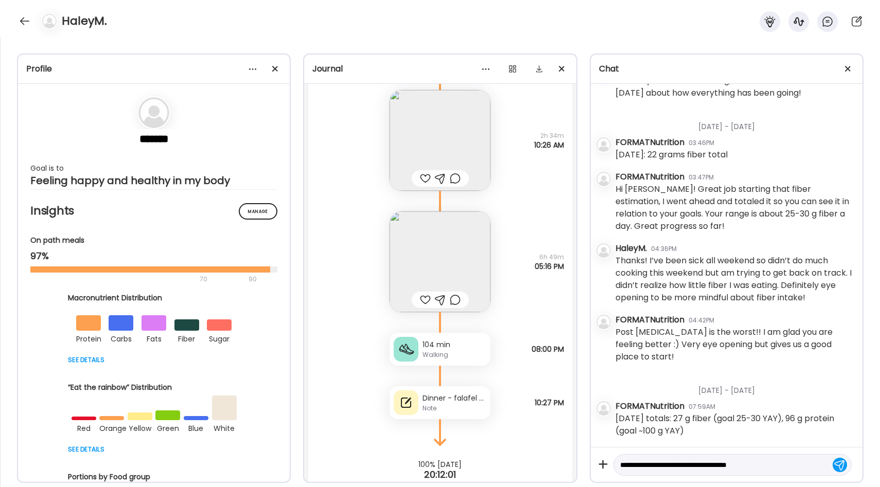
click at [473, 401] on div "Dinner - falafel pita with hummus, tzatziki, lettuce, tomato, cucumber. Approx …" at bounding box center [454, 398] width 64 height 11
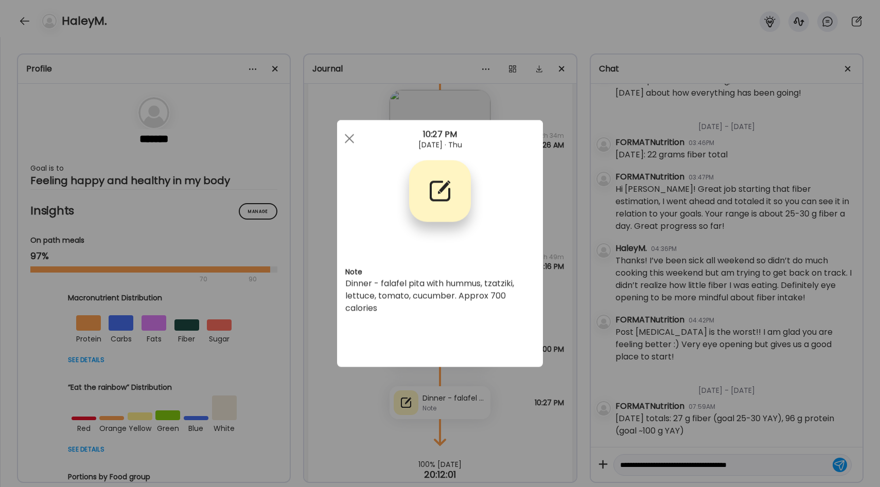
scroll to position [0, 0]
click at [552, 296] on div "Ate Coach Dashboard Wahoo! It’s official Take a moment to set up your Coach Pro…" at bounding box center [440, 243] width 880 height 487
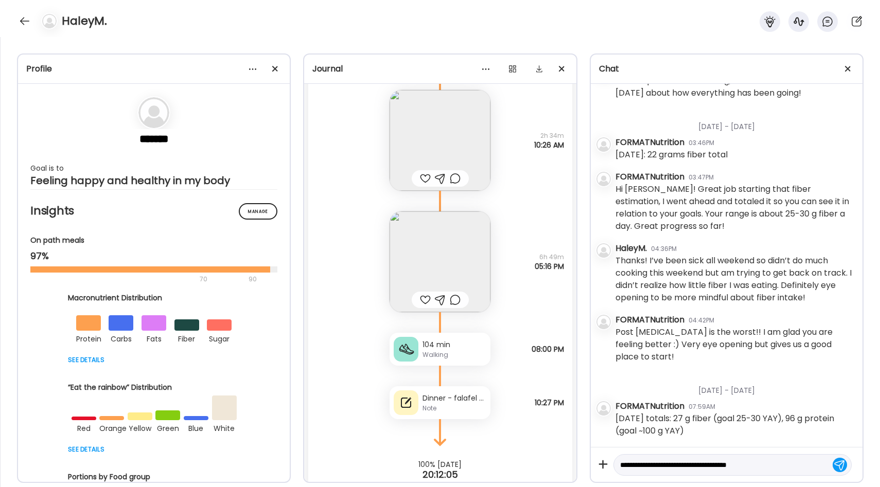
scroll to position [13169, 0]
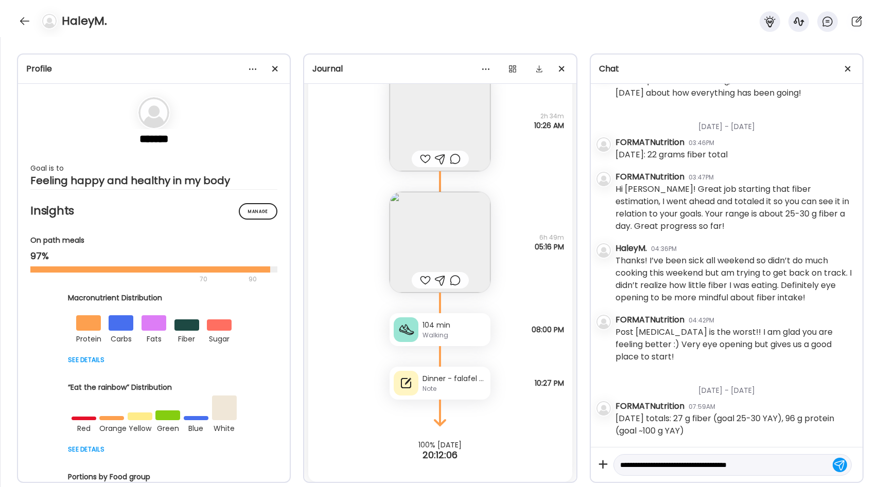
click at [466, 386] on div "Note" at bounding box center [454, 388] width 64 height 9
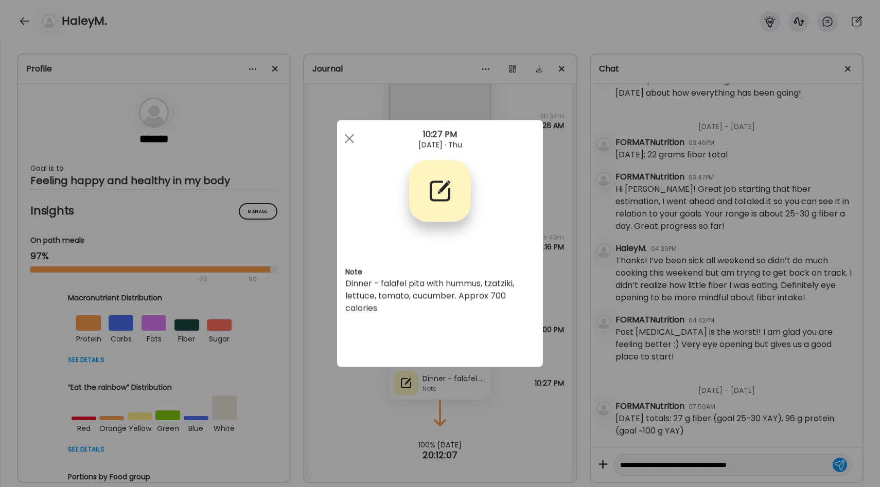
click at [559, 290] on div "Ate Coach Dashboard Wahoo! It’s official Take a moment to set up your Coach Pro…" at bounding box center [440, 243] width 880 height 487
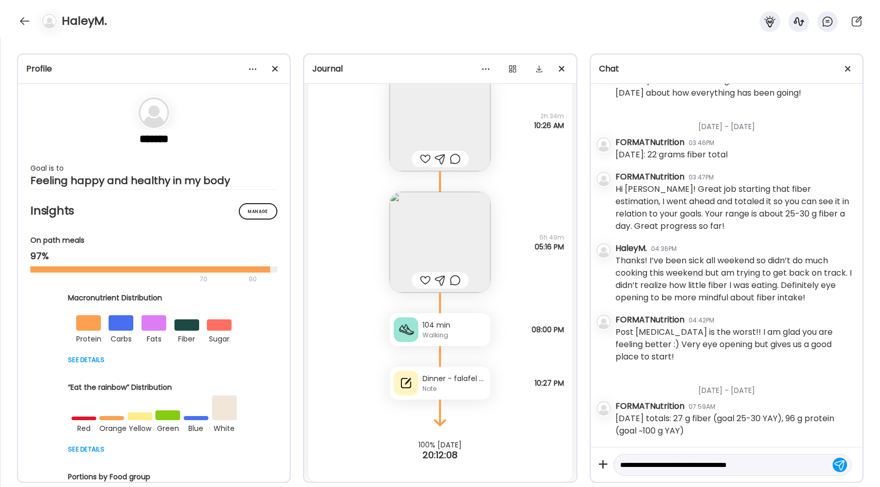
click at [752, 466] on textarea "**********" at bounding box center [723, 465] width 206 height 12
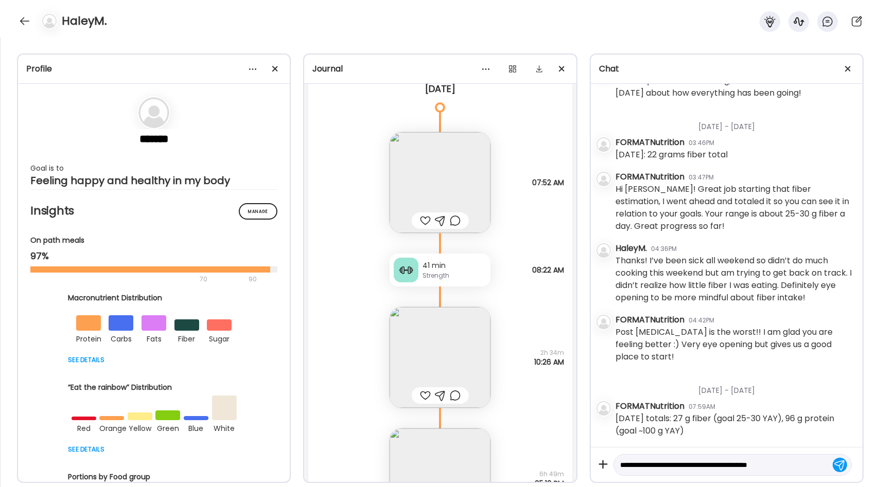
scroll to position [13173, 0]
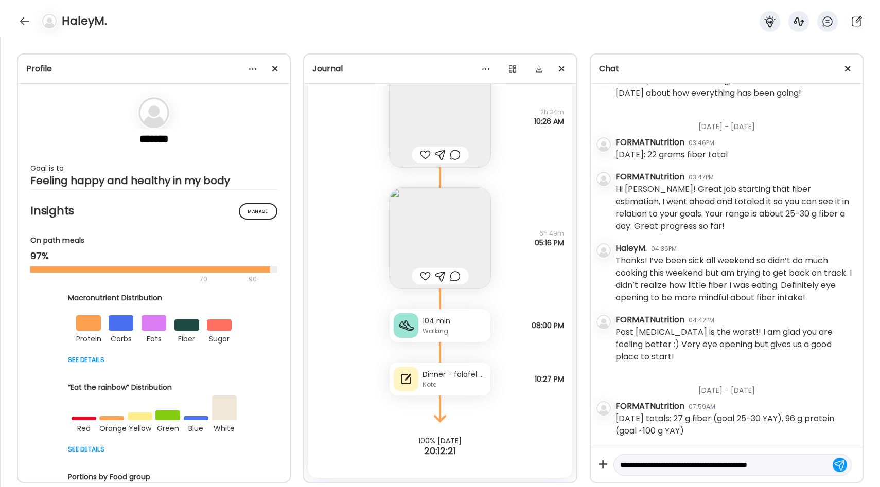
click at [460, 371] on div "Dinner - falafel pita with hummus, tzatziki, lettuce, tomato, cucumber. Approx …" at bounding box center [454, 374] width 64 height 11
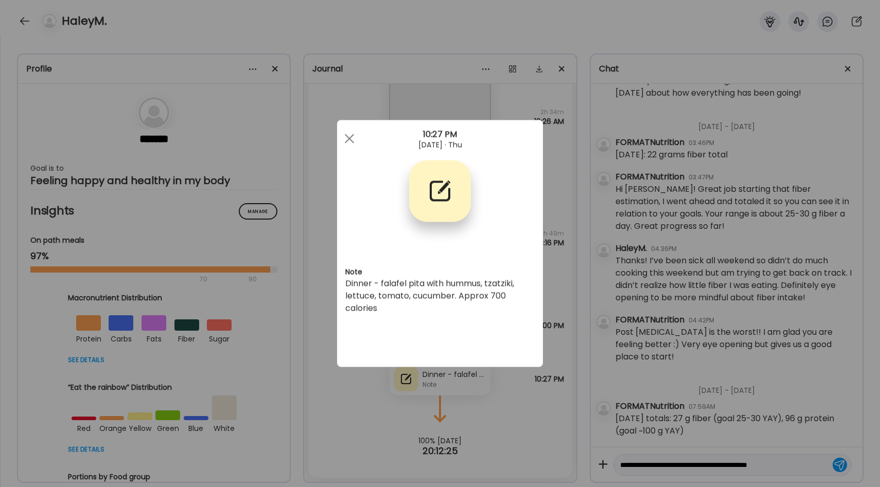
click at [539, 314] on div "Note Dinner - falafel pita with hummus, tzatziki, lettuce, tomato, cucumber. Ap…" at bounding box center [440, 243] width 206 height 247
click at [549, 420] on div "Ate Coach Dashboard Wahoo! It’s official Take a moment to set up your Coach Pro…" at bounding box center [440, 243] width 880 height 487
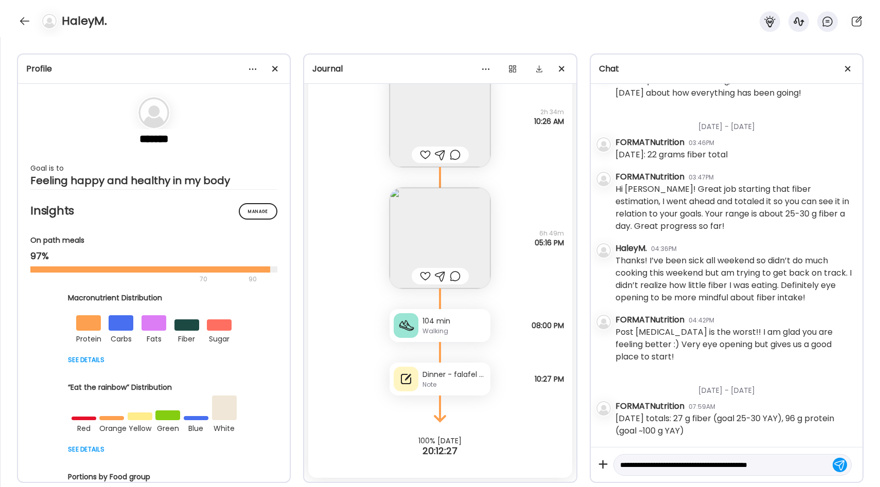
click at [775, 468] on textarea "**********" at bounding box center [723, 465] width 206 height 12
type textarea "**********"
click at [841, 467] on div at bounding box center [839, 465] width 14 height 14
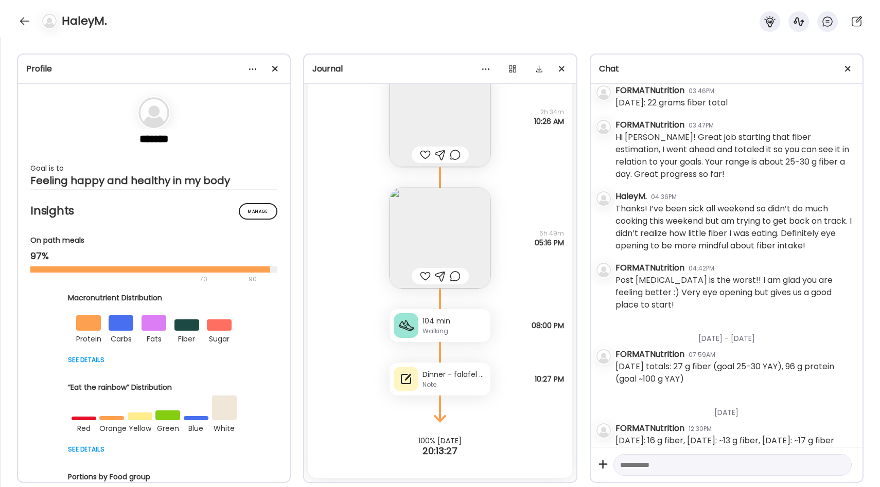
scroll to position [613, 0]
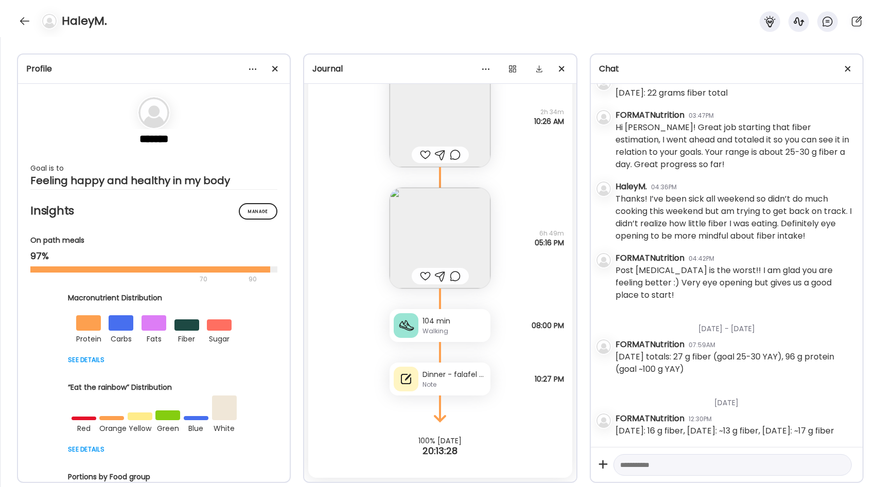
click at [639, 463] on textarea at bounding box center [723, 465] width 206 height 12
type textarea "**********"
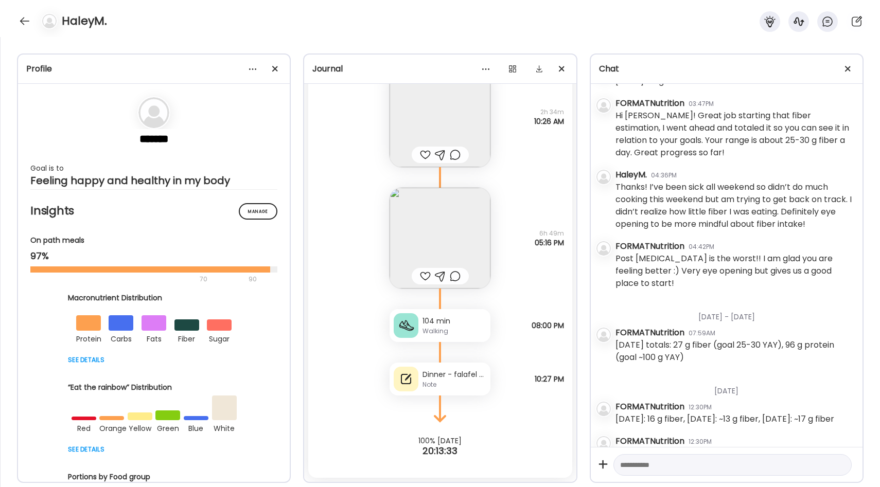
scroll to position [648, 0]
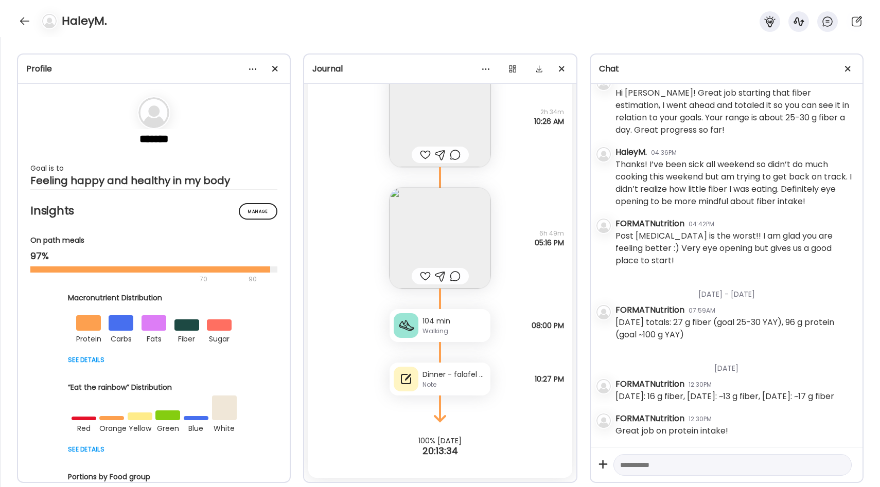
click at [661, 468] on textarea at bounding box center [723, 465] width 206 height 12
type textarea "**********"
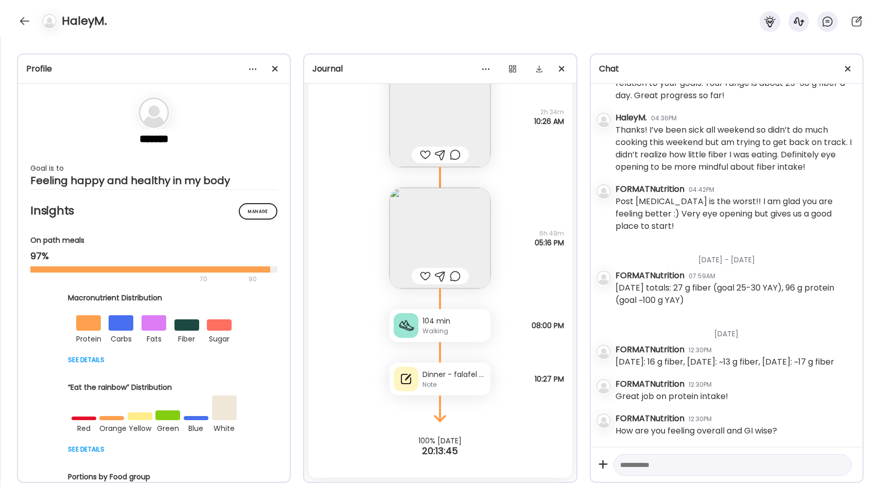
scroll to position [682, 0]
click at [26, 24] on div at bounding box center [24, 21] width 16 height 16
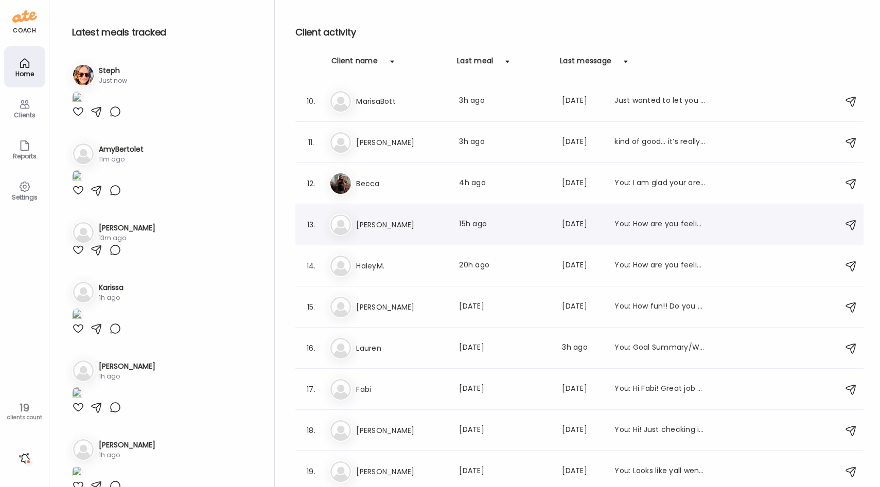
click at [419, 227] on h3 "[PERSON_NAME]" at bounding box center [401, 225] width 91 height 12
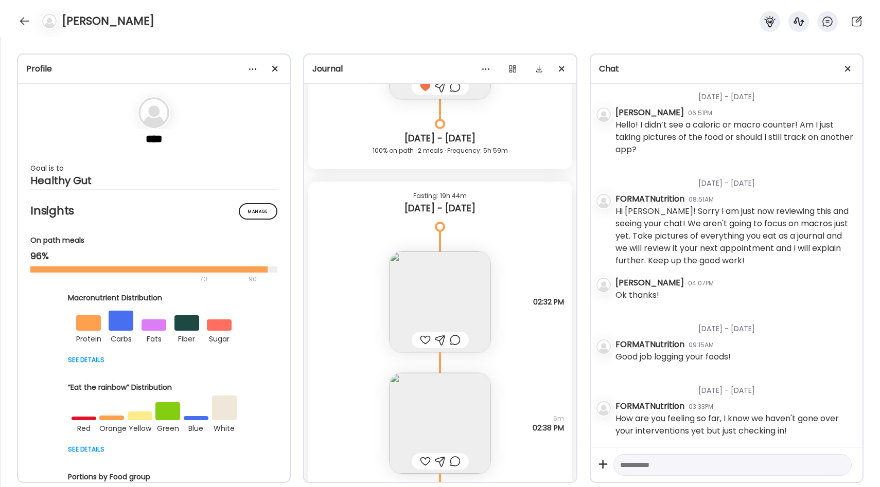
scroll to position [6402, 0]
click at [471, 284] on img at bounding box center [439, 302] width 101 height 101
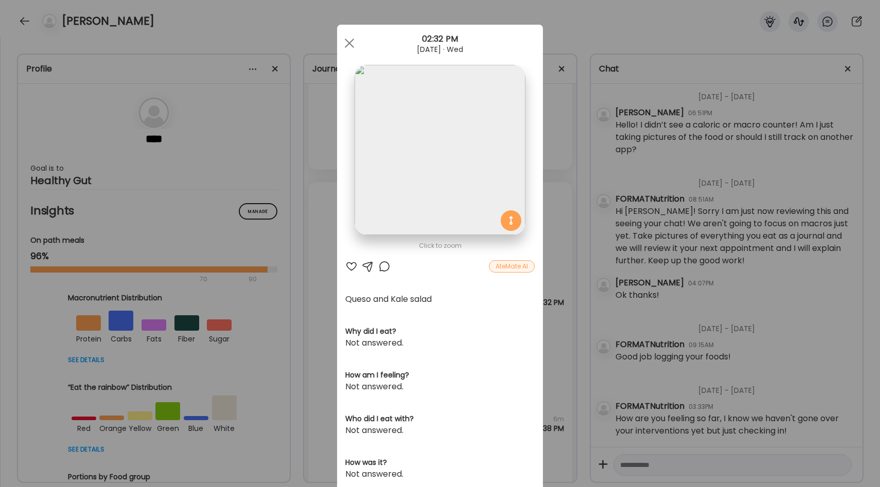
click at [558, 261] on div "Ate Coach Dashboard Wahoo! It’s official Take a moment to set up your Coach Pro…" at bounding box center [440, 243] width 880 height 487
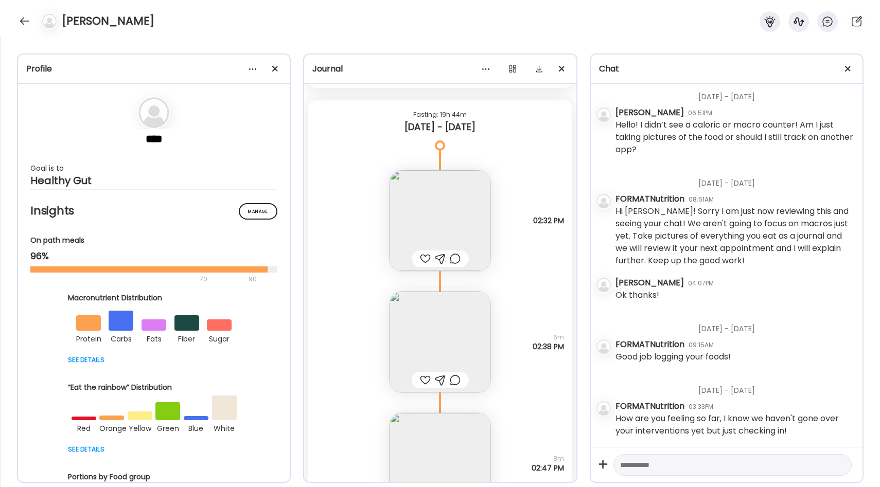
scroll to position [6497, 0]
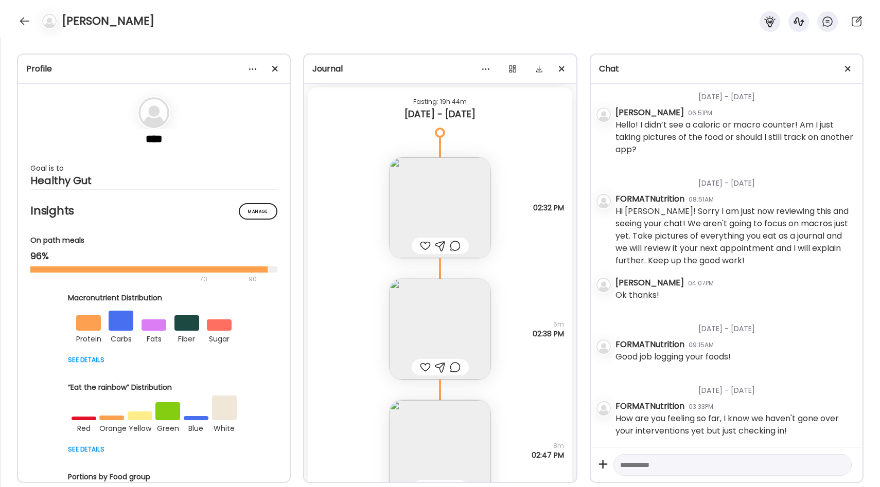
click at [459, 323] on img at bounding box center [439, 329] width 101 height 101
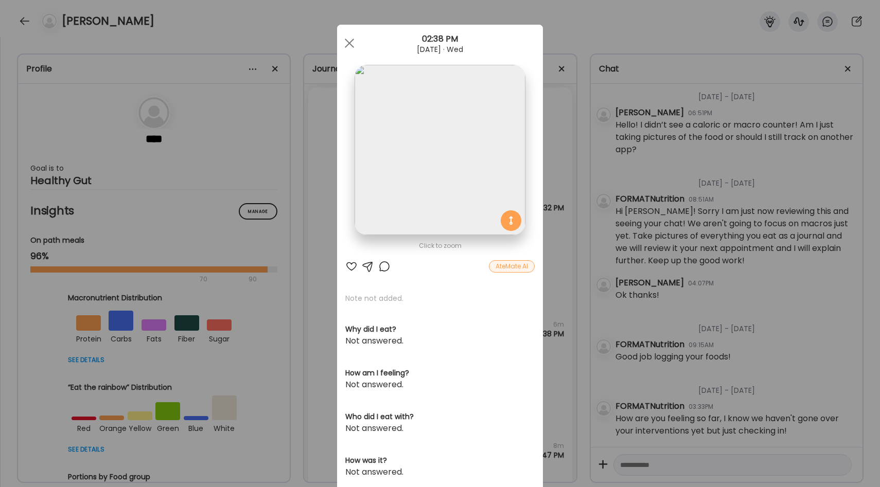
click at [553, 258] on div "Ate Coach Dashboard Wahoo! It’s official Take a moment to set up your Coach Pro…" at bounding box center [440, 243] width 880 height 487
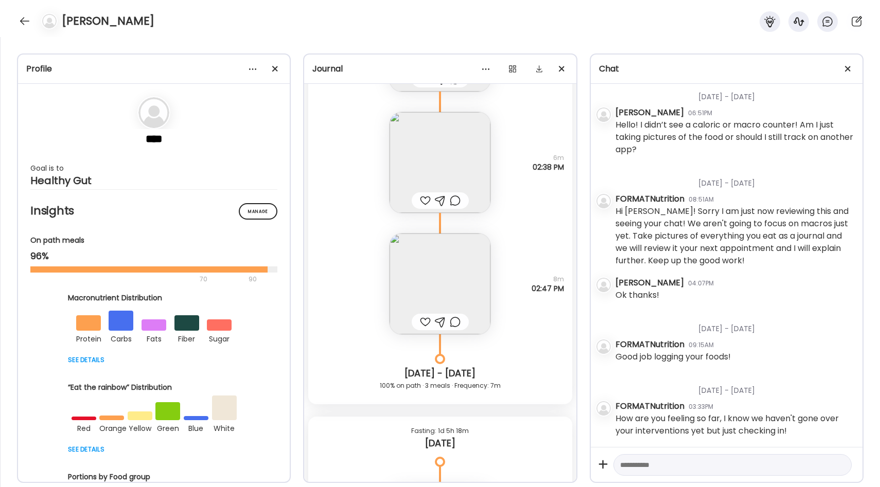
scroll to position [6676, 0]
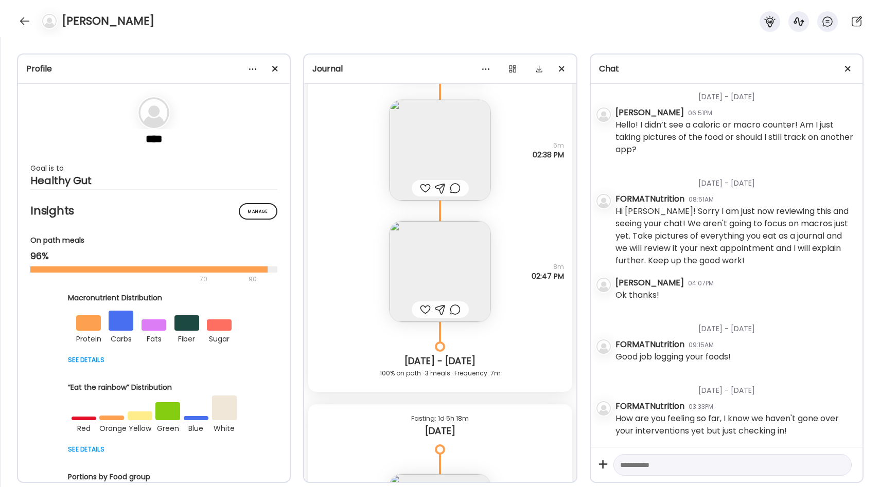
click at [471, 264] on img at bounding box center [439, 271] width 101 height 101
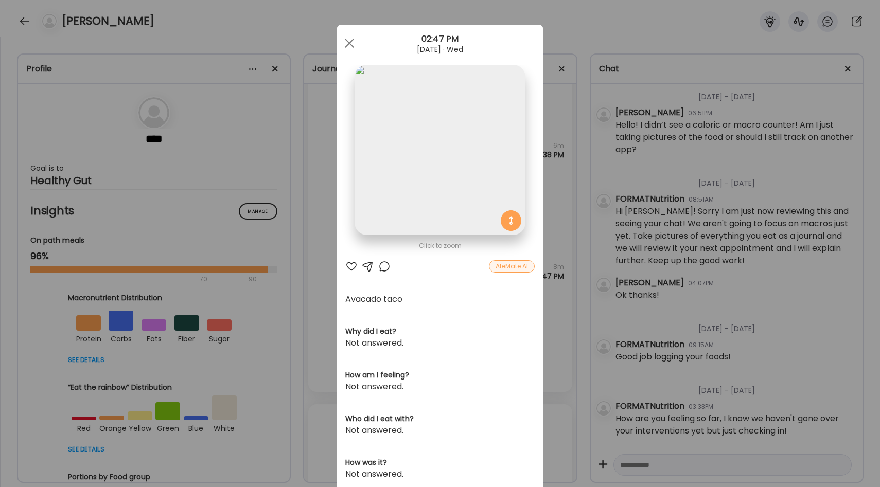
click at [555, 285] on div "Ate Coach Dashboard Wahoo! It’s official Take a moment to set up your Coach Pro…" at bounding box center [440, 243] width 880 height 487
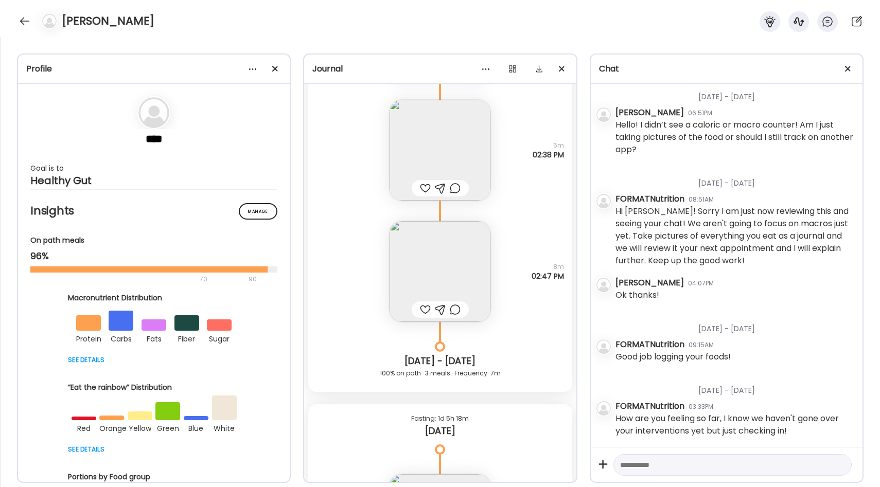
scroll to position [6855, 0]
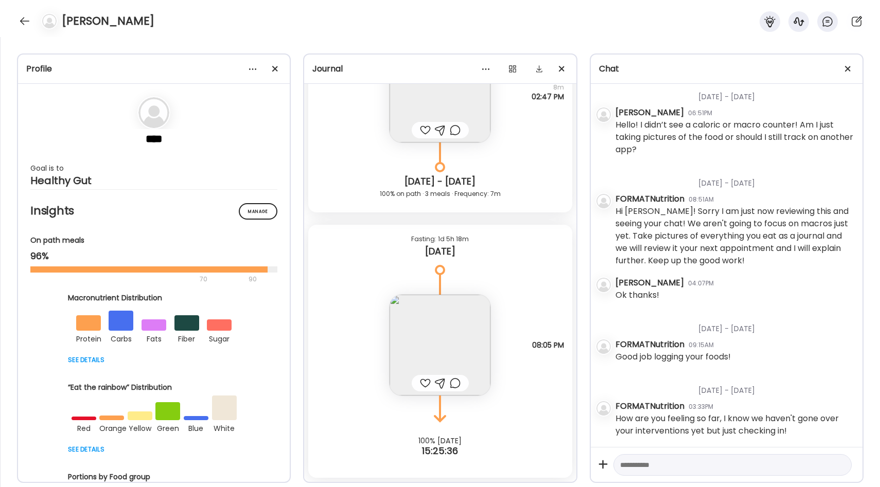
click at [477, 333] on img at bounding box center [439, 345] width 101 height 101
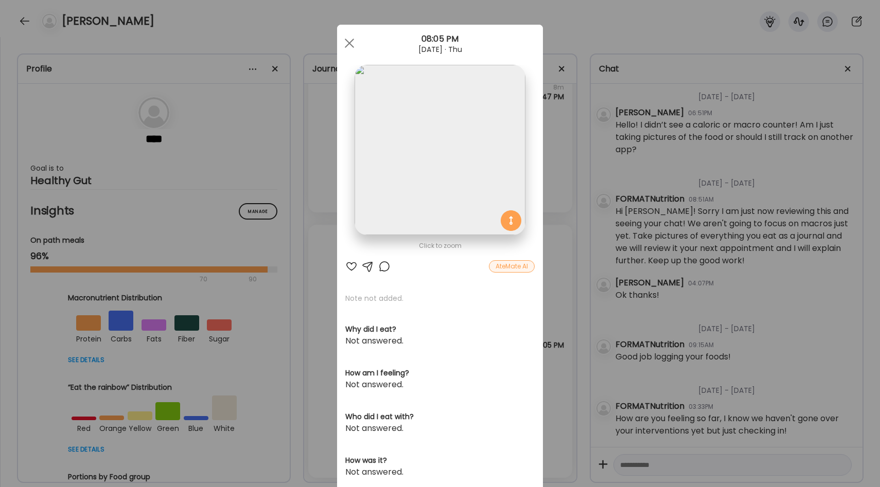
click at [551, 304] on div "Ate Coach Dashboard Wahoo! It’s official Take a moment to set up your Coach Pro…" at bounding box center [440, 243] width 880 height 487
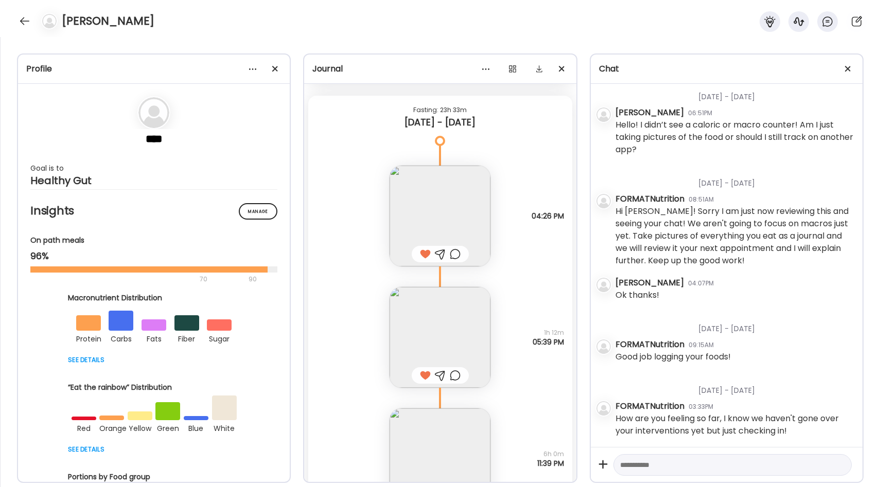
scroll to position [5024, 0]
click at [26, 23] on div at bounding box center [24, 21] width 16 height 16
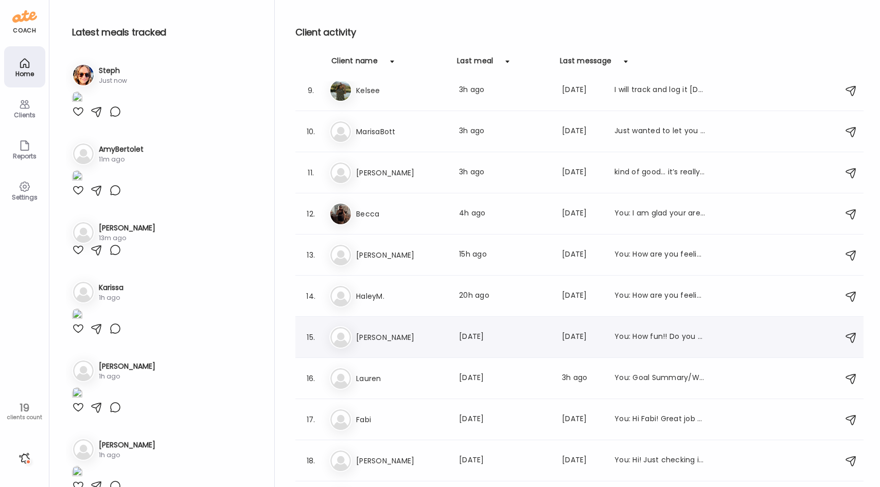
scroll to position [353, 0]
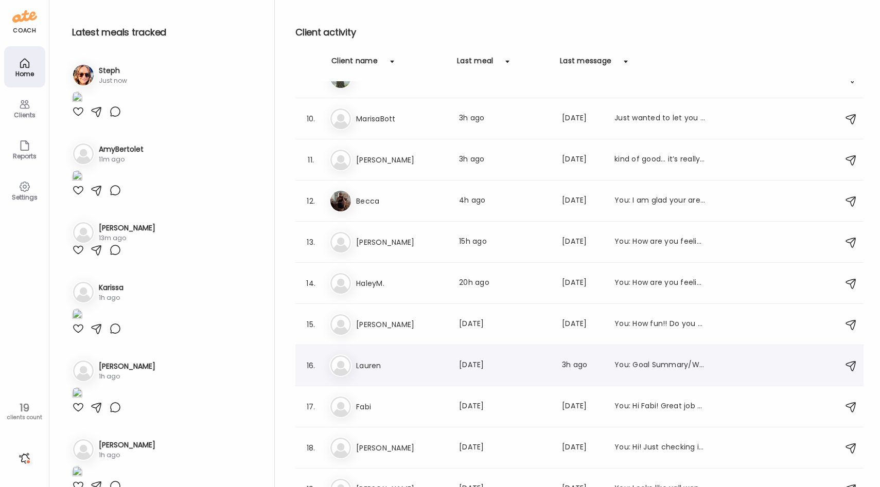
click at [410, 365] on h3 "Lauren" at bounding box center [401, 366] width 91 height 12
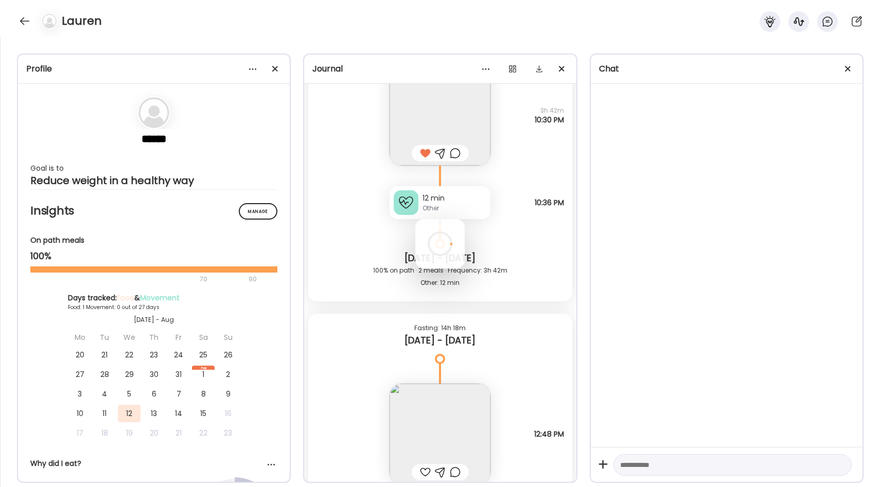
scroll to position [0, 0]
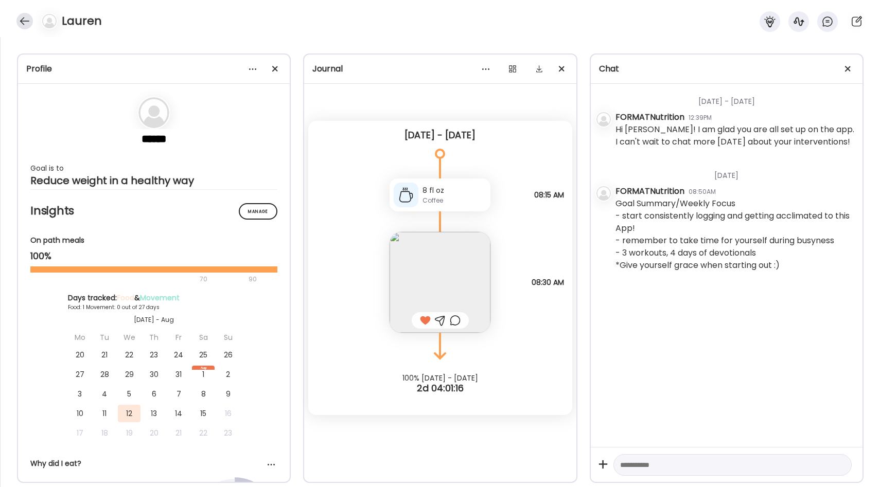
click at [23, 22] on div at bounding box center [24, 21] width 16 height 16
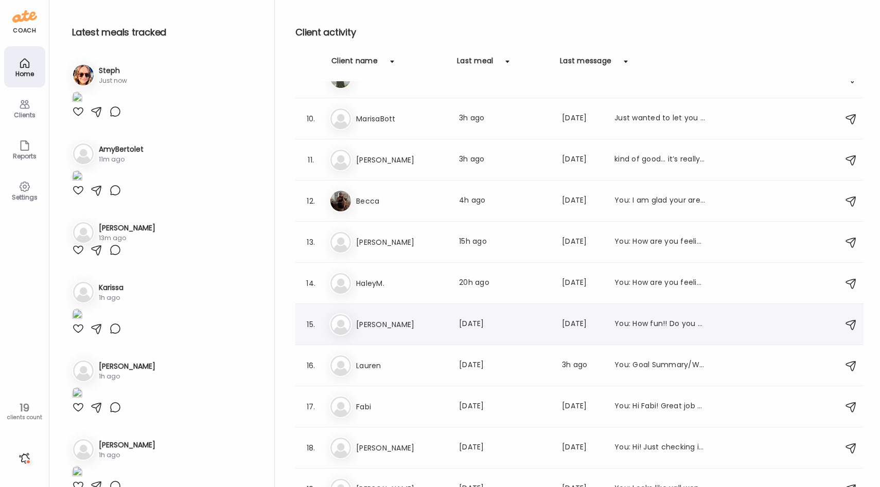
scroll to position [371, 0]
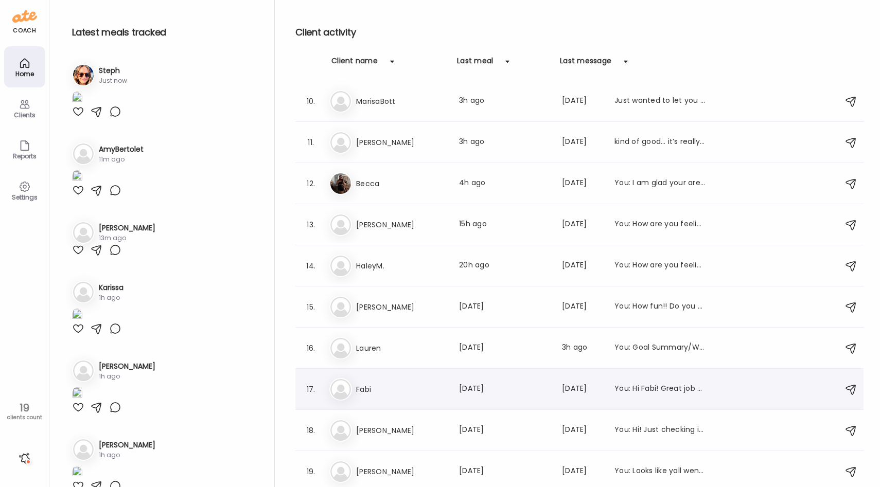
click at [379, 394] on h3 "Fabi" at bounding box center [401, 389] width 91 height 12
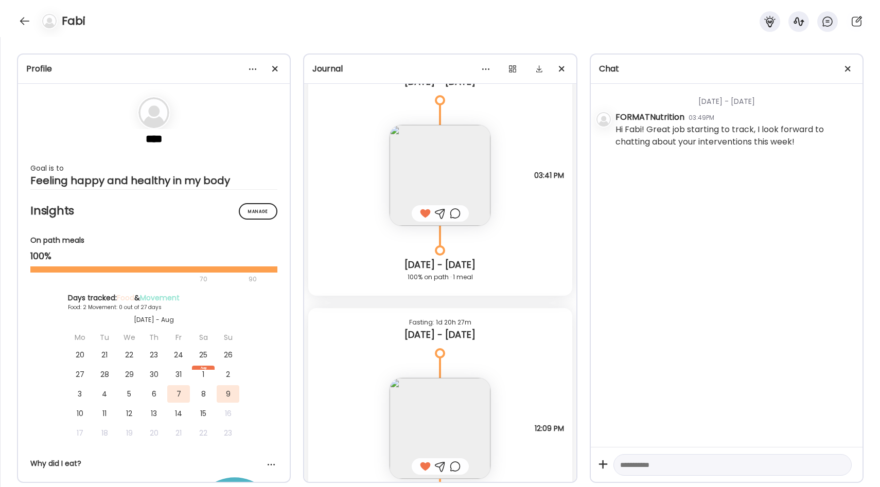
scroll to position [0, 0]
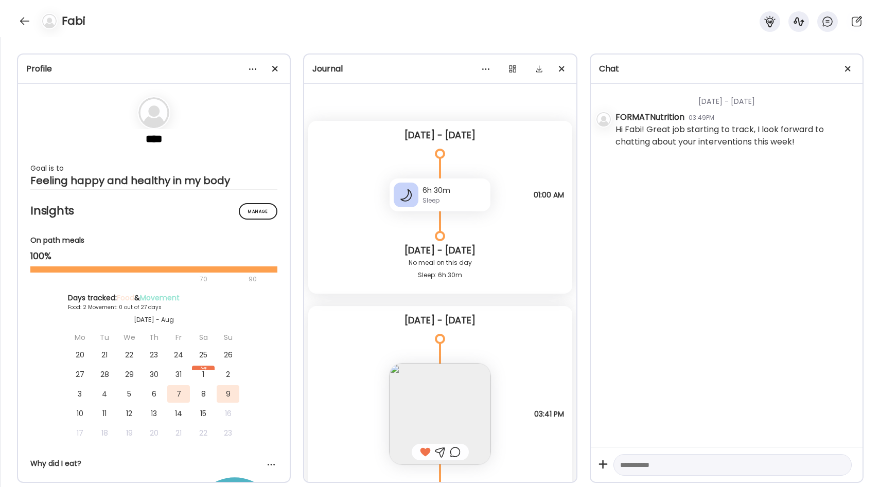
click at [19, 13] on div "Fabi" at bounding box center [440, 18] width 880 height 37
click at [22, 16] on div at bounding box center [24, 21] width 16 height 16
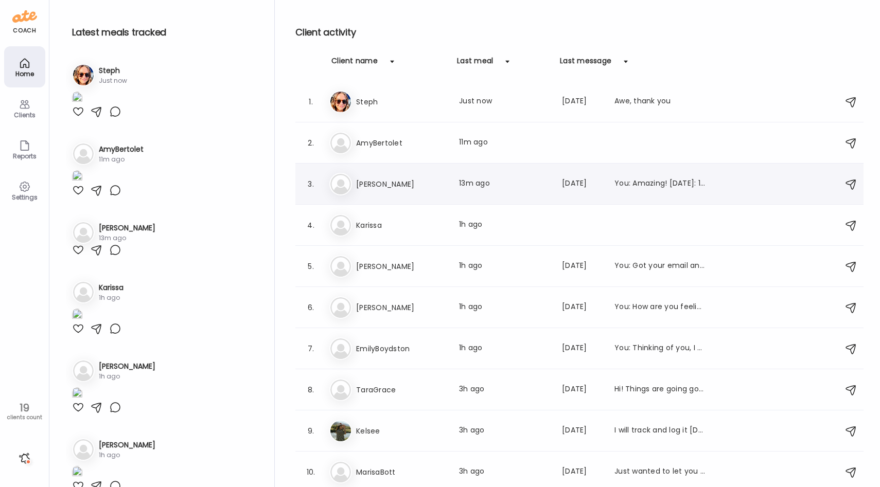
click at [402, 182] on h3 "[PERSON_NAME]" at bounding box center [401, 184] width 91 height 12
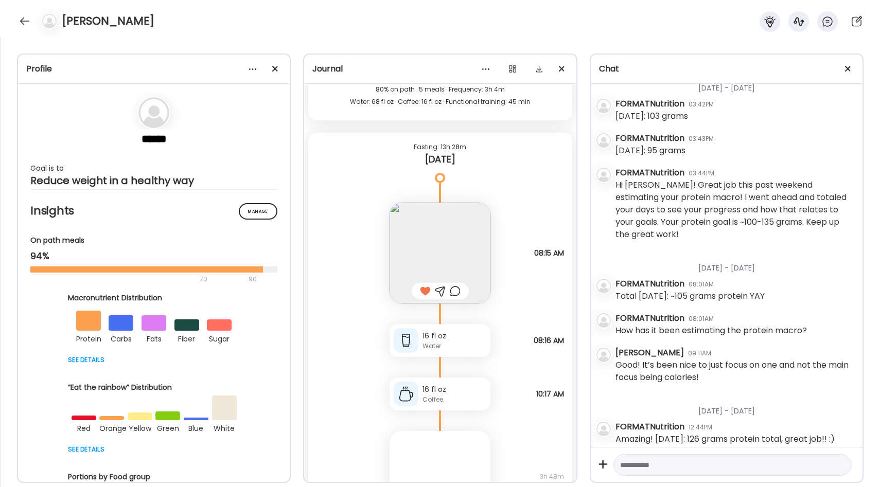
scroll to position [17811, 0]
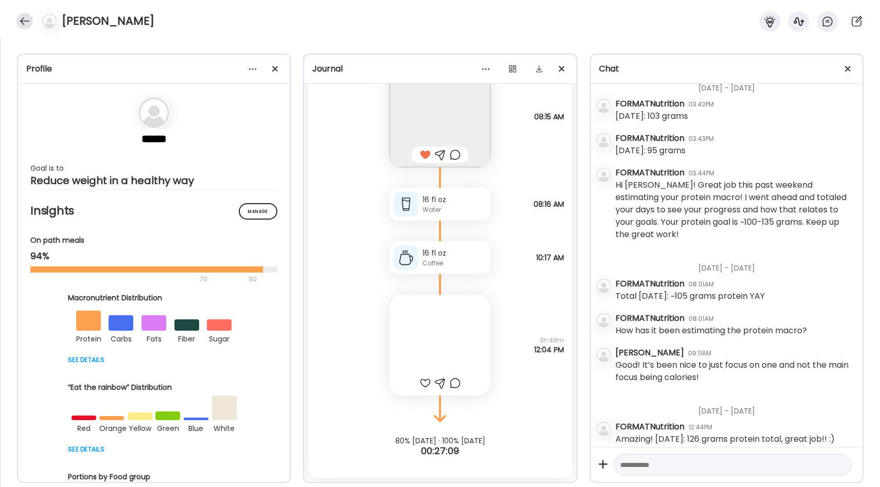
click at [25, 25] on div at bounding box center [24, 21] width 16 height 16
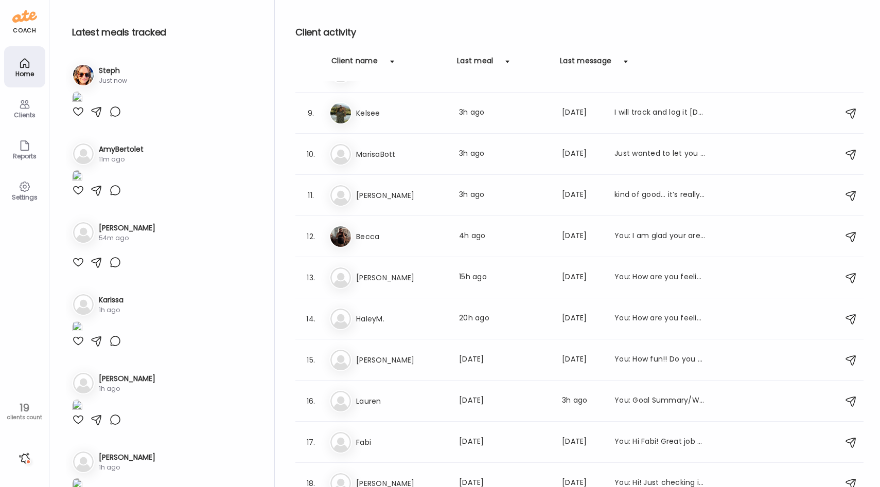
scroll to position [371, 0]
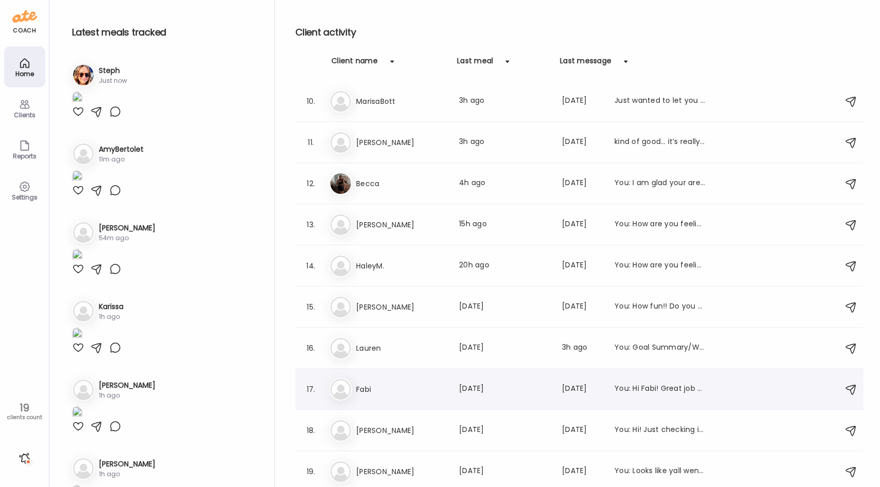
click at [421, 386] on h3 "Fabi" at bounding box center [401, 389] width 91 height 12
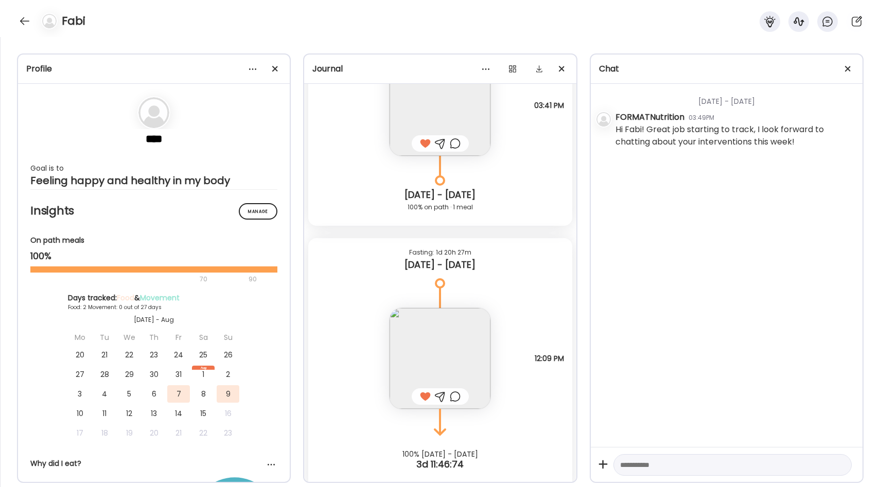
scroll to position [307, 0]
click at [433, 345] on img at bounding box center [439, 360] width 101 height 101
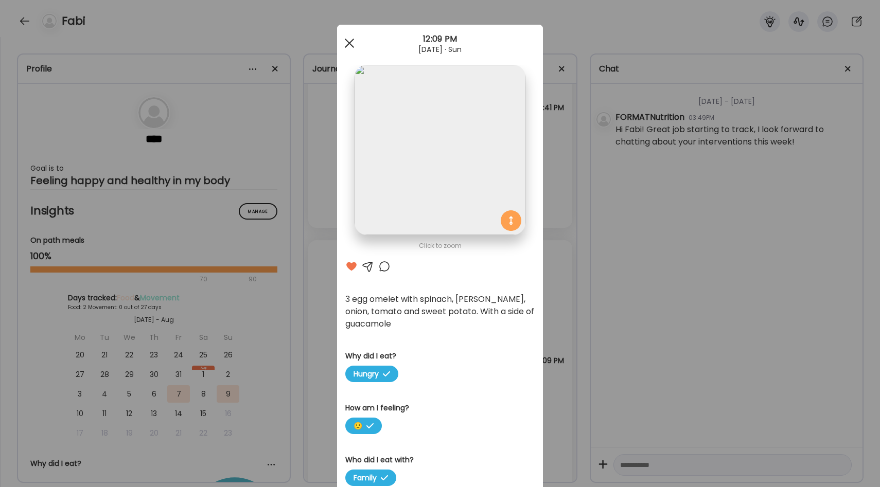
click at [351, 39] on div at bounding box center [349, 43] width 21 height 21
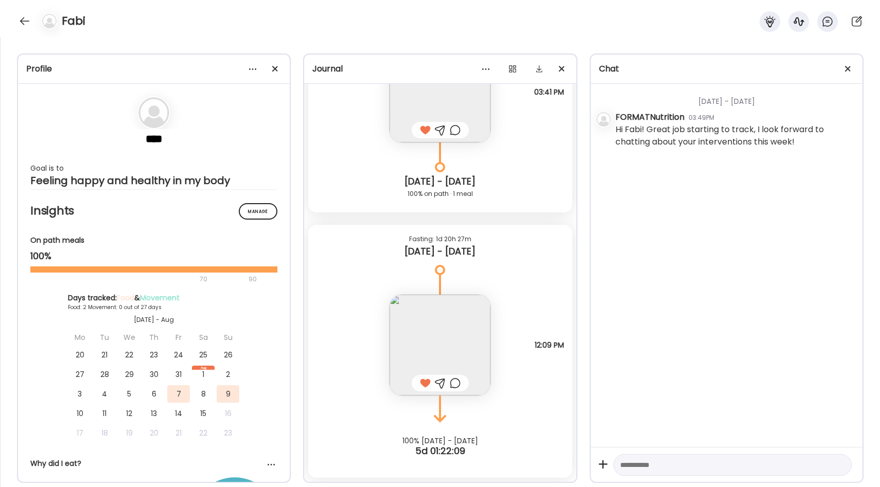
scroll to position [219, 0]
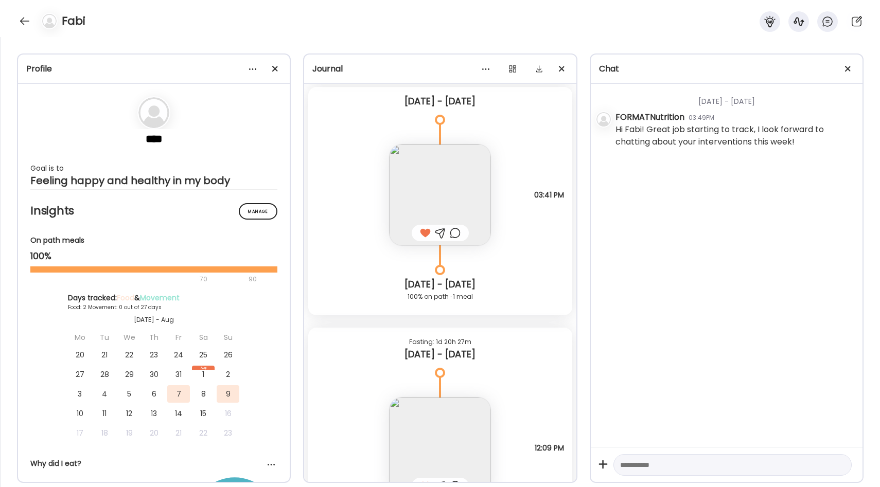
click at [455, 193] on img at bounding box center [439, 195] width 101 height 101
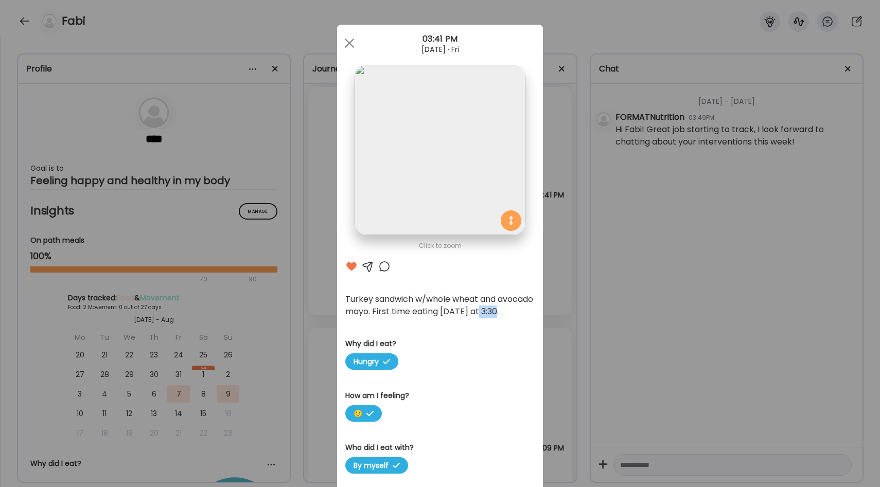
drag, startPoint x: 347, startPoint y: 323, endPoint x: 370, endPoint y: 324, distance: 22.7
click at [370, 318] on div "Turkey sandwich w/whole wheat and avocado mayo. First time eating [DATE] at 3:3…" at bounding box center [439, 305] width 189 height 25
click at [564, 276] on div "Ate Coach Dashboard Wahoo! It’s official Take a moment to set up your Coach Pro…" at bounding box center [440, 243] width 880 height 487
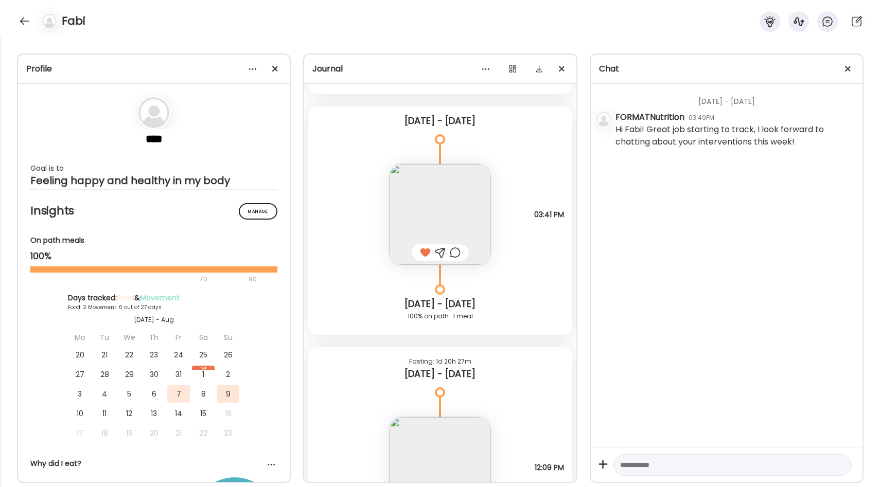
scroll to position [188, 0]
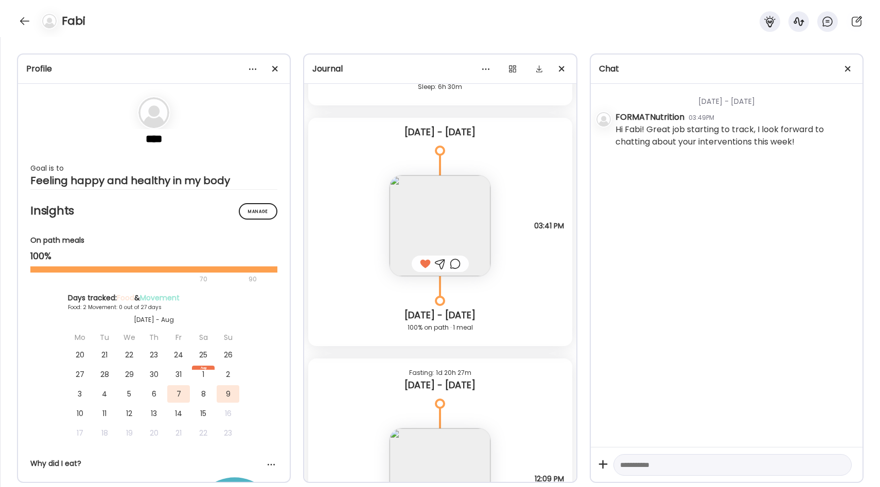
click at [453, 264] on div at bounding box center [455, 264] width 11 height 12
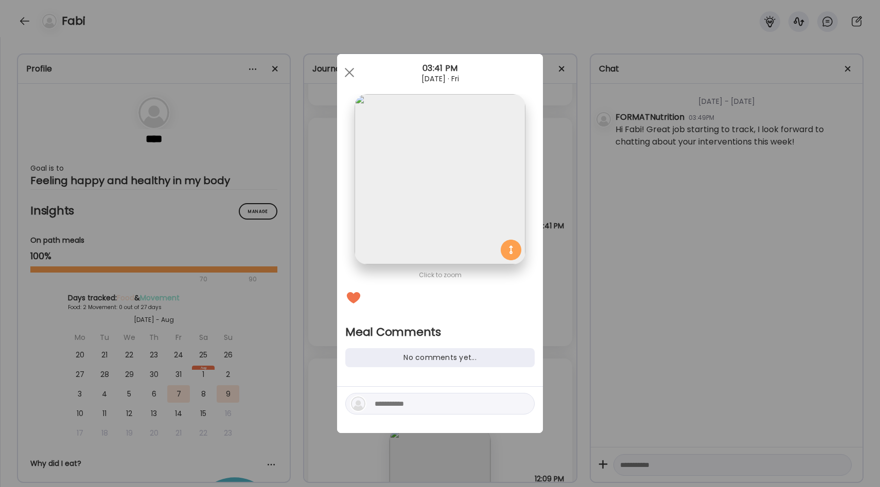
click at [411, 406] on textarea at bounding box center [444, 404] width 139 height 12
type textarea "**********"
click at [521, 403] on div at bounding box center [522, 404] width 14 height 14
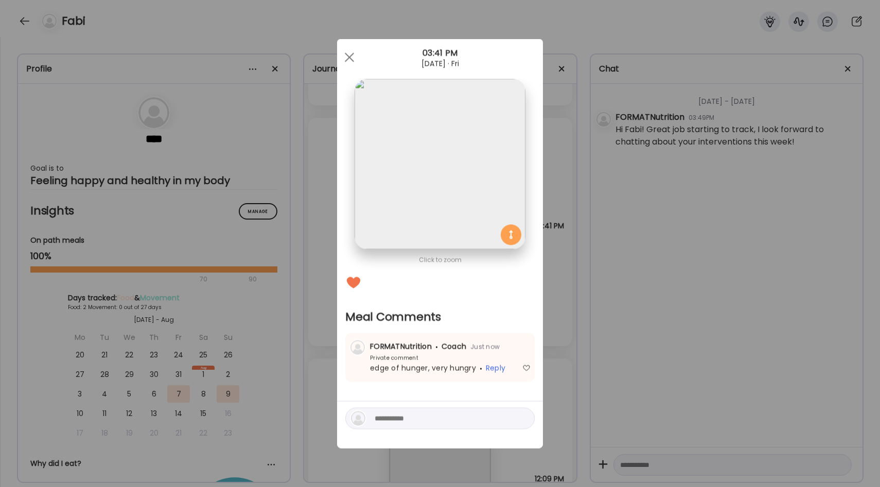
click at [562, 349] on div "Ate Coach Dashboard Wahoo! It’s official Take a moment to set up your Coach Pro…" at bounding box center [440, 243] width 880 height 487
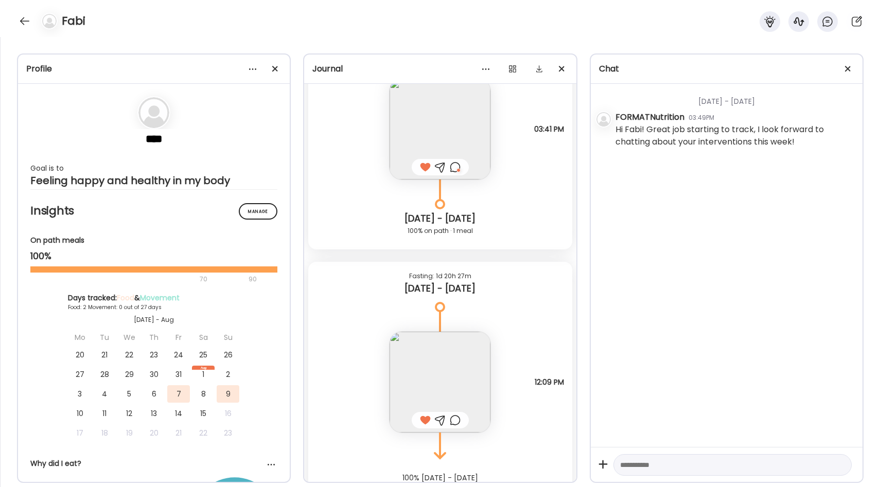
scroll to position [291, 0]
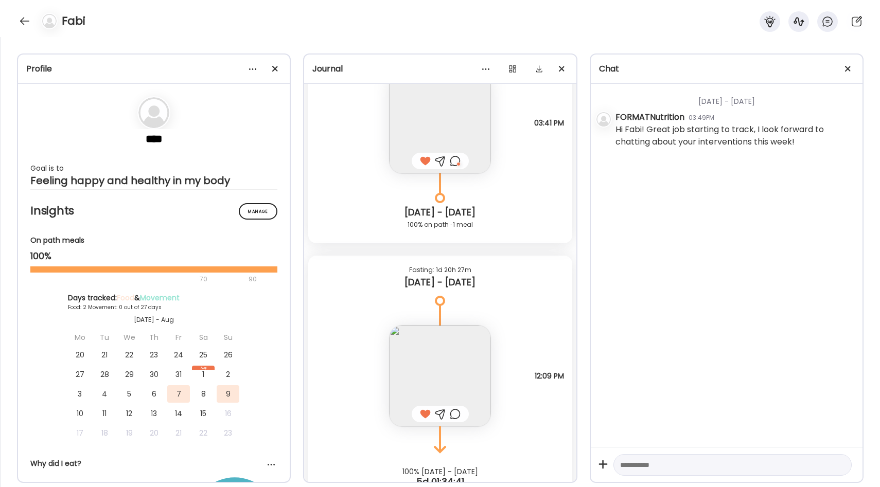
click at [457, 133] on img at bounding box center [439, 123] width 101 height 101
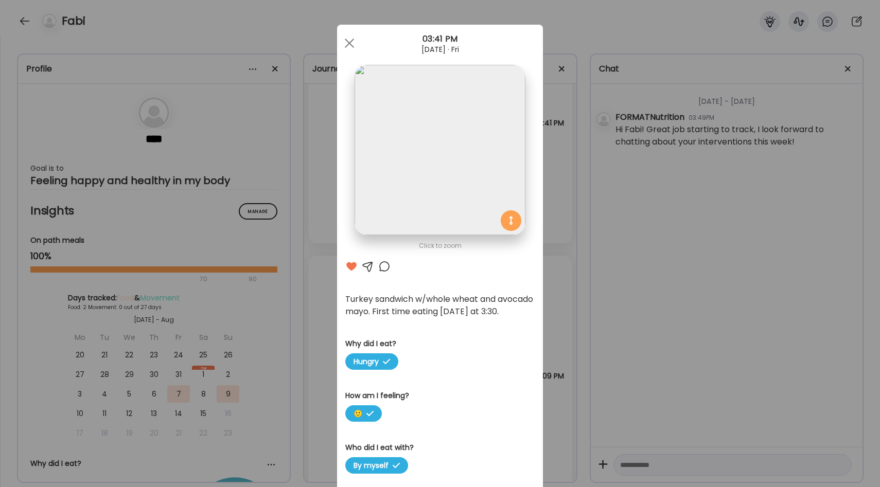
click at [567, 259] on div "Ate Coach Dashboard Wahoo! It’s official Take a moment to set up your Coach Pro…" at bounding box center [440, 243] width 880 height 487
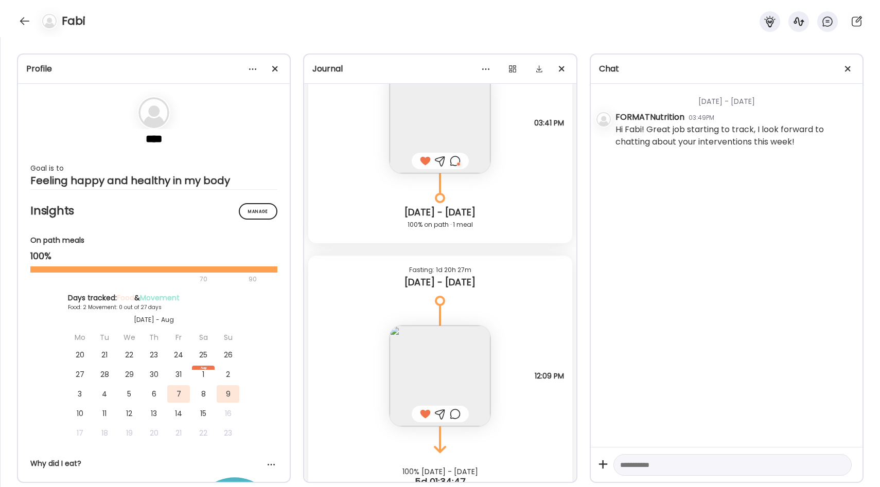
scroll to position [322, 0]
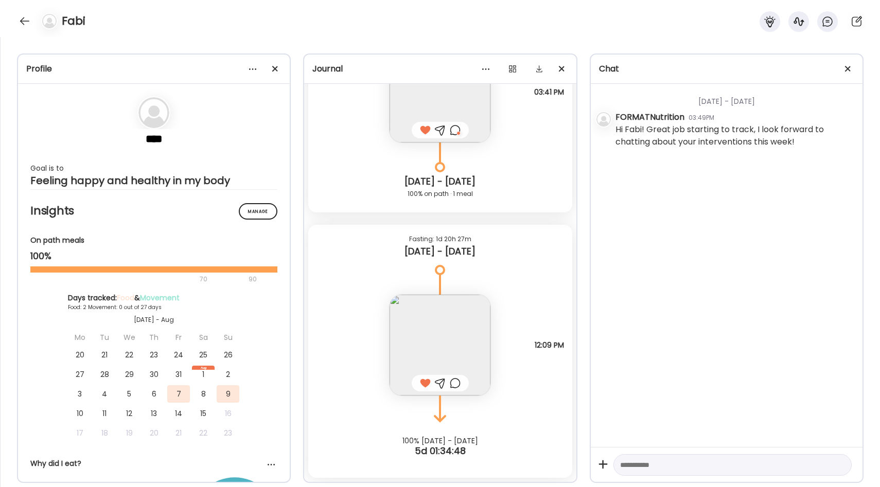
click at [435, 319] on img at bounding box center [439, 345] width 101 height 101
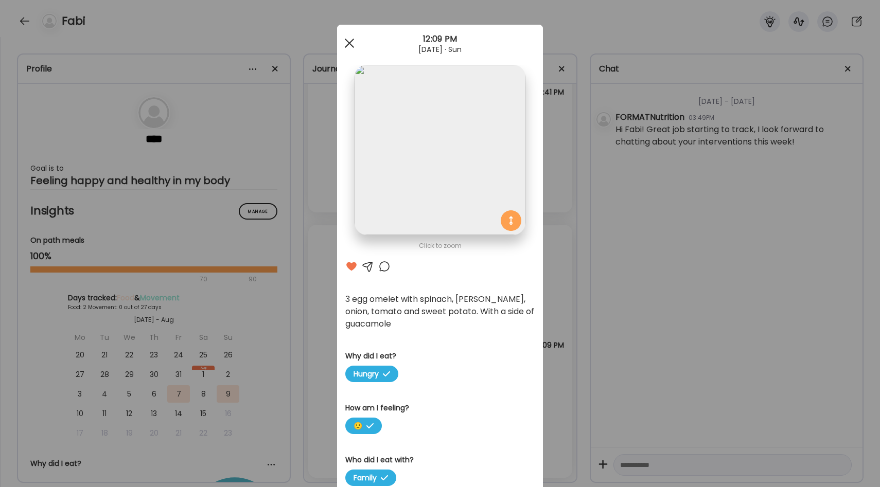
click at [352, 38] on div at bounding box center [349, 43] width 21 height 21
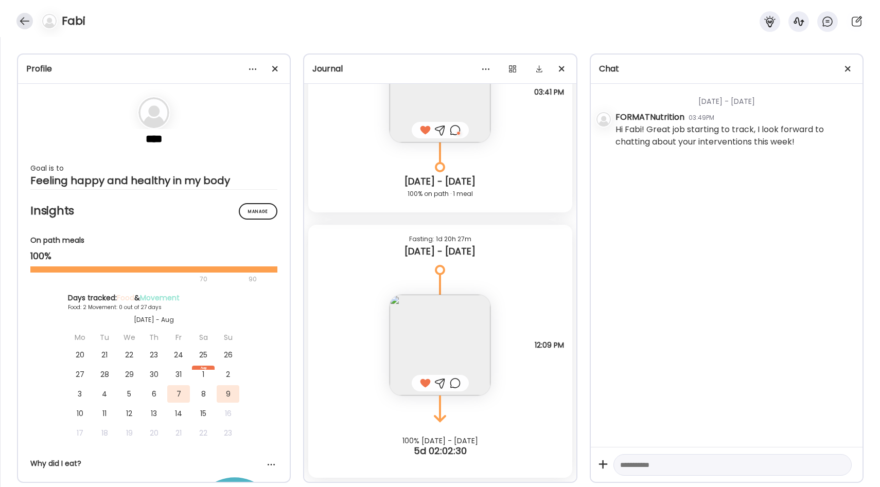
click at [22, 24] on div at bounding box center [24, 21] width 16 height 16
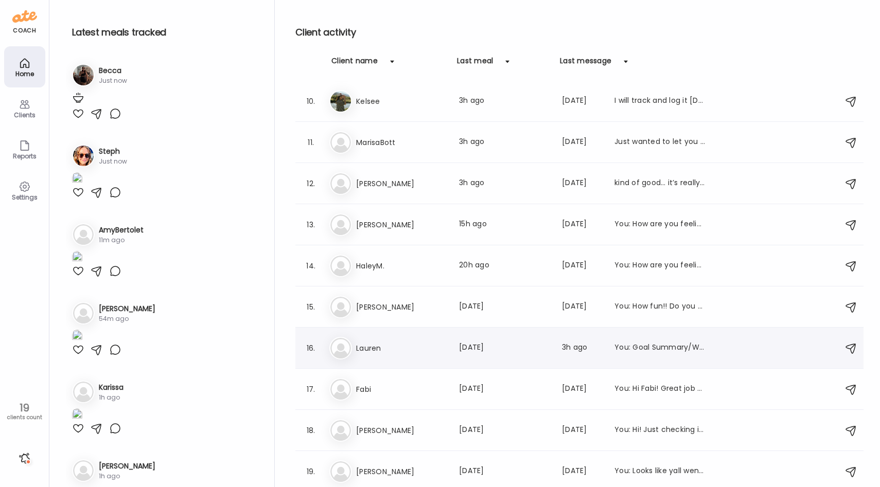
click at [390, 341] on div "La [PERSON_NAME] Last meal: [DATE] Last message: 3h ago You: Goal Summary/Weekl…" at bounding box center [580, 348] width 503 height 23
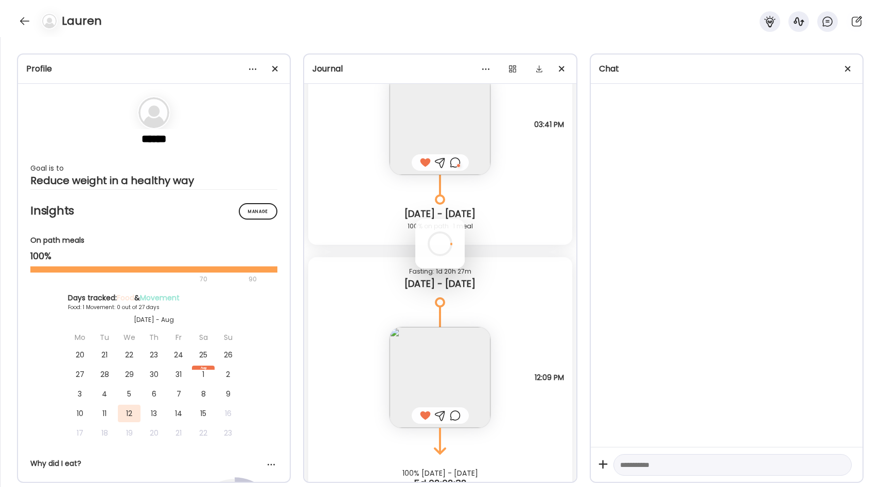
scroll to position [0, 0]
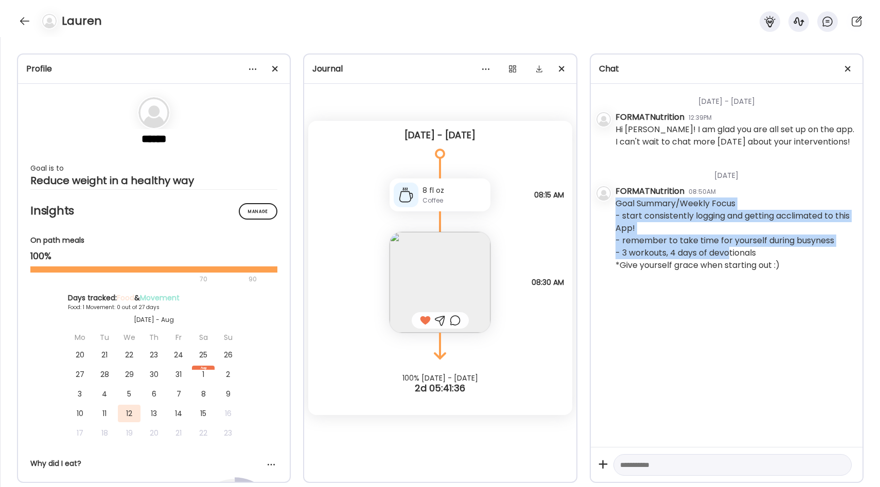
drag, startPoint x: 616, startPoint y: 205, endPoint x: 729, endPoint y: 256, distance: 124.6
click at [729, 256] on div "Goal Summary/Weekly Focus - start consistently logging and getting acclimated t…" at bounding box center [734, 235] width 239 height 74
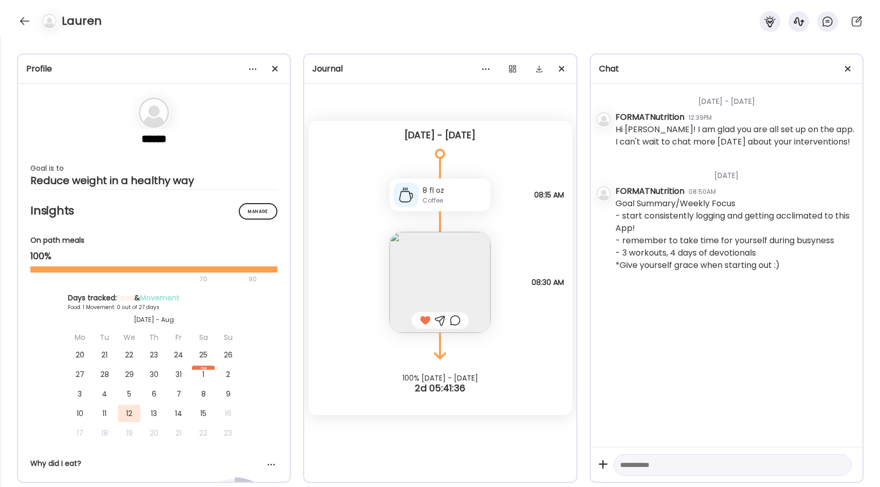
click at [703, 216] on div "Goal Summary/Weekly Focus - start consistently logging and getting acclimated t…" at bounding box center [734, 235] width 239 height 74
drag, startPoint x: 459, startPoint y: 136, endPoint x: 521, endPoint y: 135, distance: 61.2
click at [521, 135] on div "[DATE] - [DATE]" at bounding box center [439, 135] width 247 height 12
click at [506, 131] on div "[DATE] - [DATE]" at bounding box center [439, 135] width 247 height 12
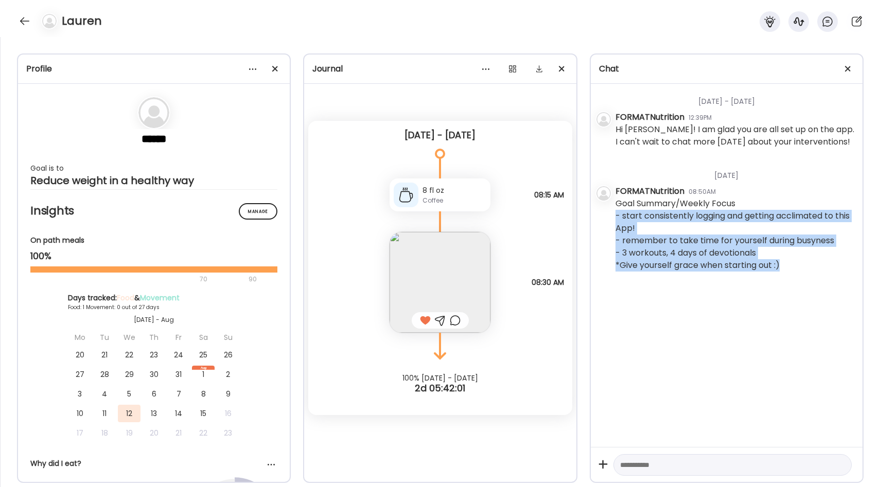
drag, startPoint x: 781, startPoint y: 269, endPoint x: 647, endPoint y: 223, distance: 141.2
click at [647, 223] on div "Goal Summary/Weekly Focus - start consistently logging and getting acclimated t…" at bounding box center [734, 235] width 239 height 74
click at [662, 223] on div "Goal Summary/Weekly Focus - start consistently logging and getting acclimated t…" at bounding box center [734, 235] width 239 height 74
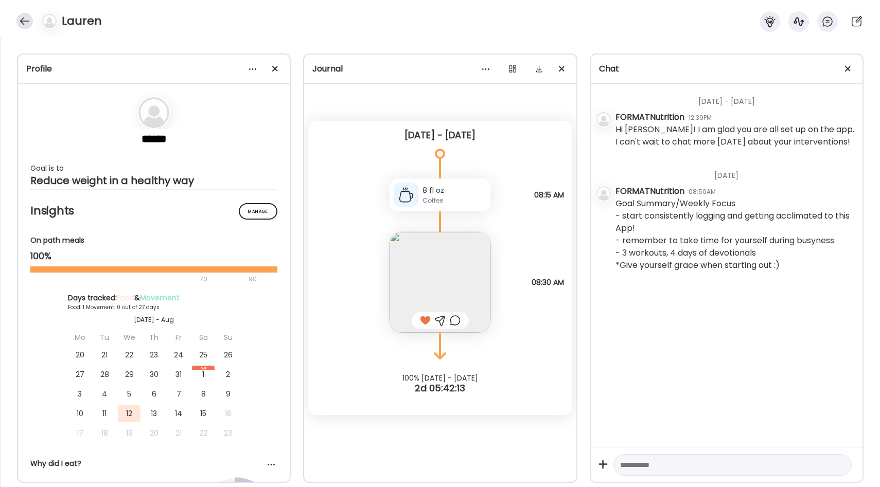
click at [24, 17] on div at bounding box center [24, 21] width 16 height 16
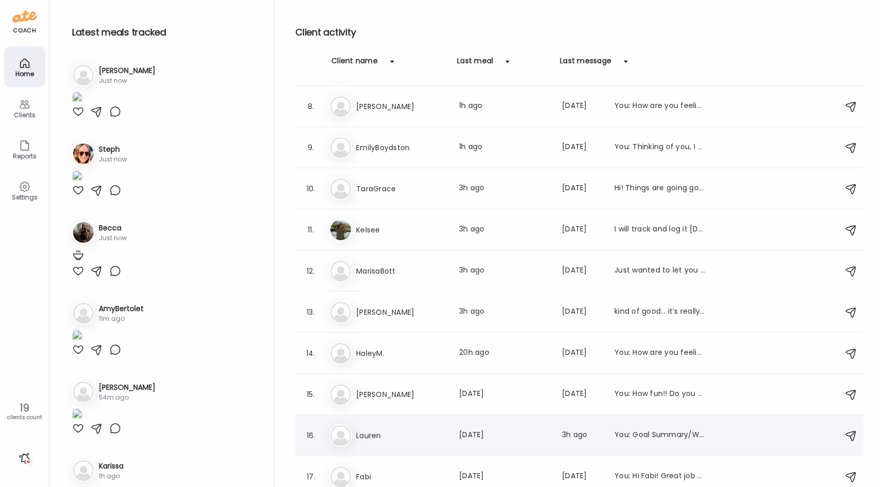
scroll to position [371, 0]
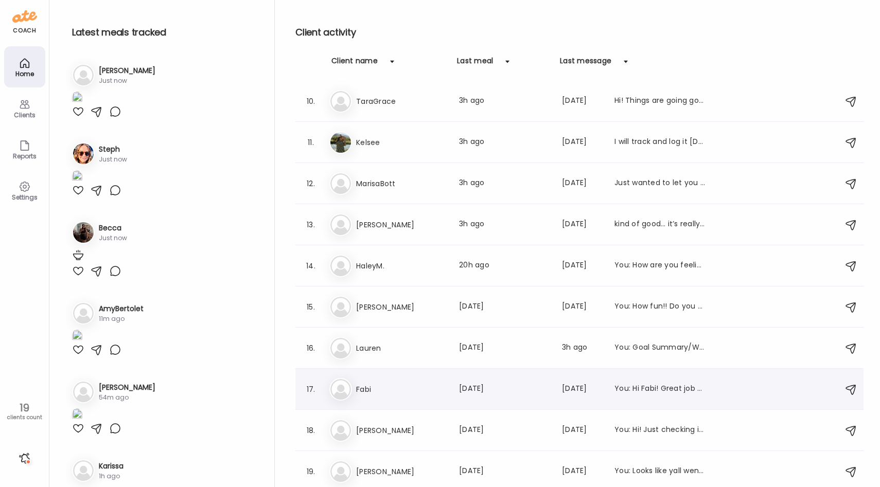
click at [404, 383] on h3 "Fabi" at bounding box center [401, 389] width 91 height 12
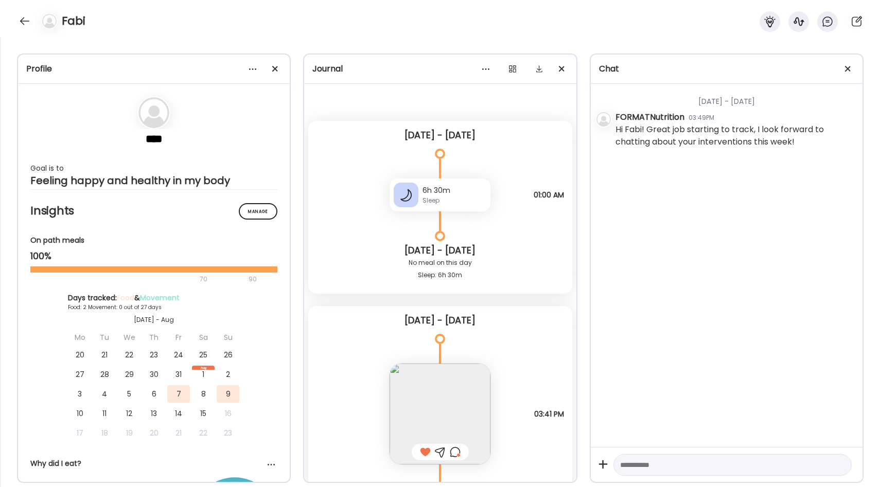
scroll to position [322, 0]
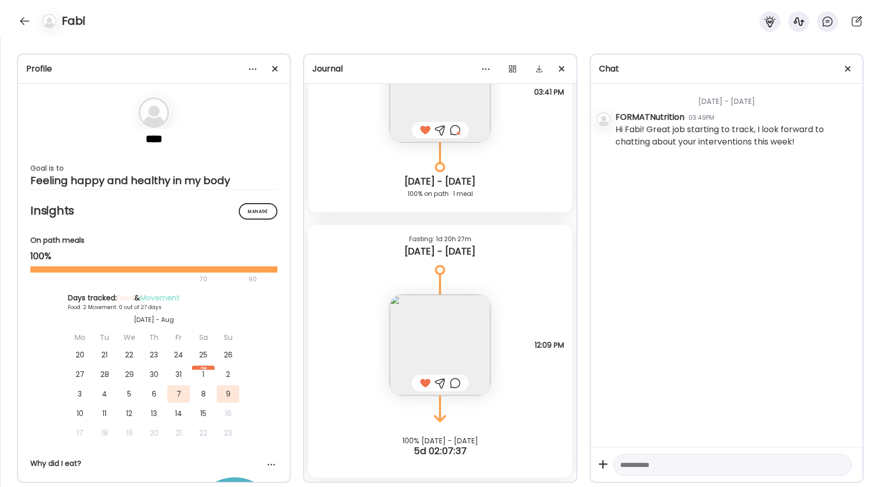
click at [645, 463] on textarea at bounding box center [723, 465] width 206 height 12
paste textarea "**********"
click at [272, 70] on span at bounding box center [275, 69] width 6 height 6
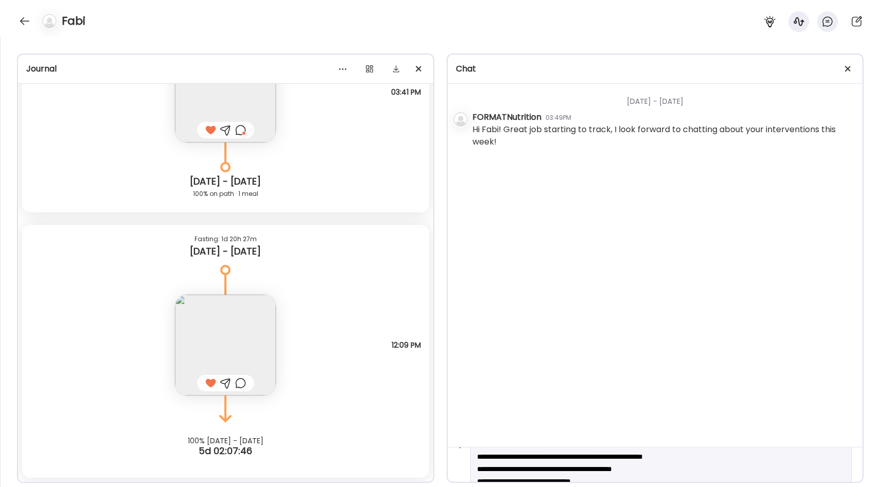
scroll to position [22, 0]
drag, startPoint x: 669, startPoint y: 468, endPoint x: 483, endPoint y: 462, distance: 185.8
click at [483, 462] on textarea "**********" at bounding box center [652, 473] width 350 height 74
drag, startPoint x: 600, startPoint y: 466, endPoint x: 484, endPoint y: 465, distance: 116.3
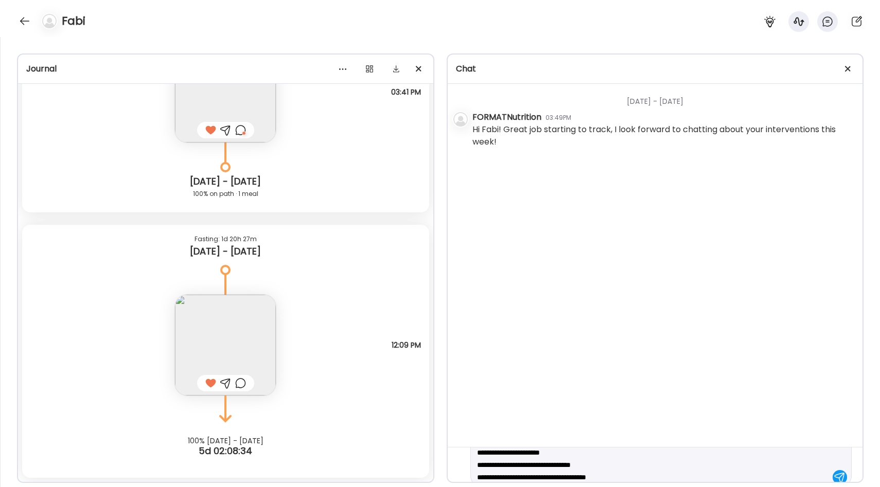
click at [484, 465] on textarea "**********" at bounding box center [652, 453] width 350 height 62
click at [621, 466] on textarea "**********" at bounding box center [652, 440] width 350 height 62
type textarea "**********"
click at [843, 466] on div at bounding box center [839, 465] width 14 height 14
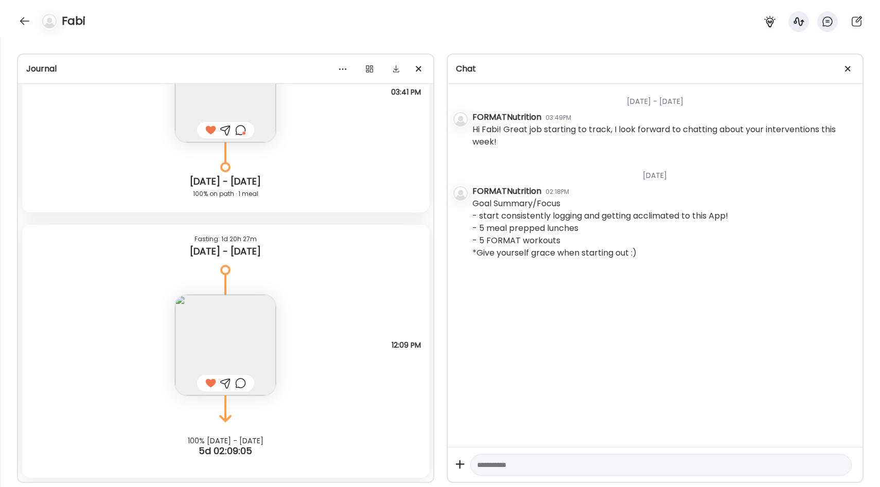
scroll to position [303, 0]
